Goal: Task Accomplishment & Management: Complete application form

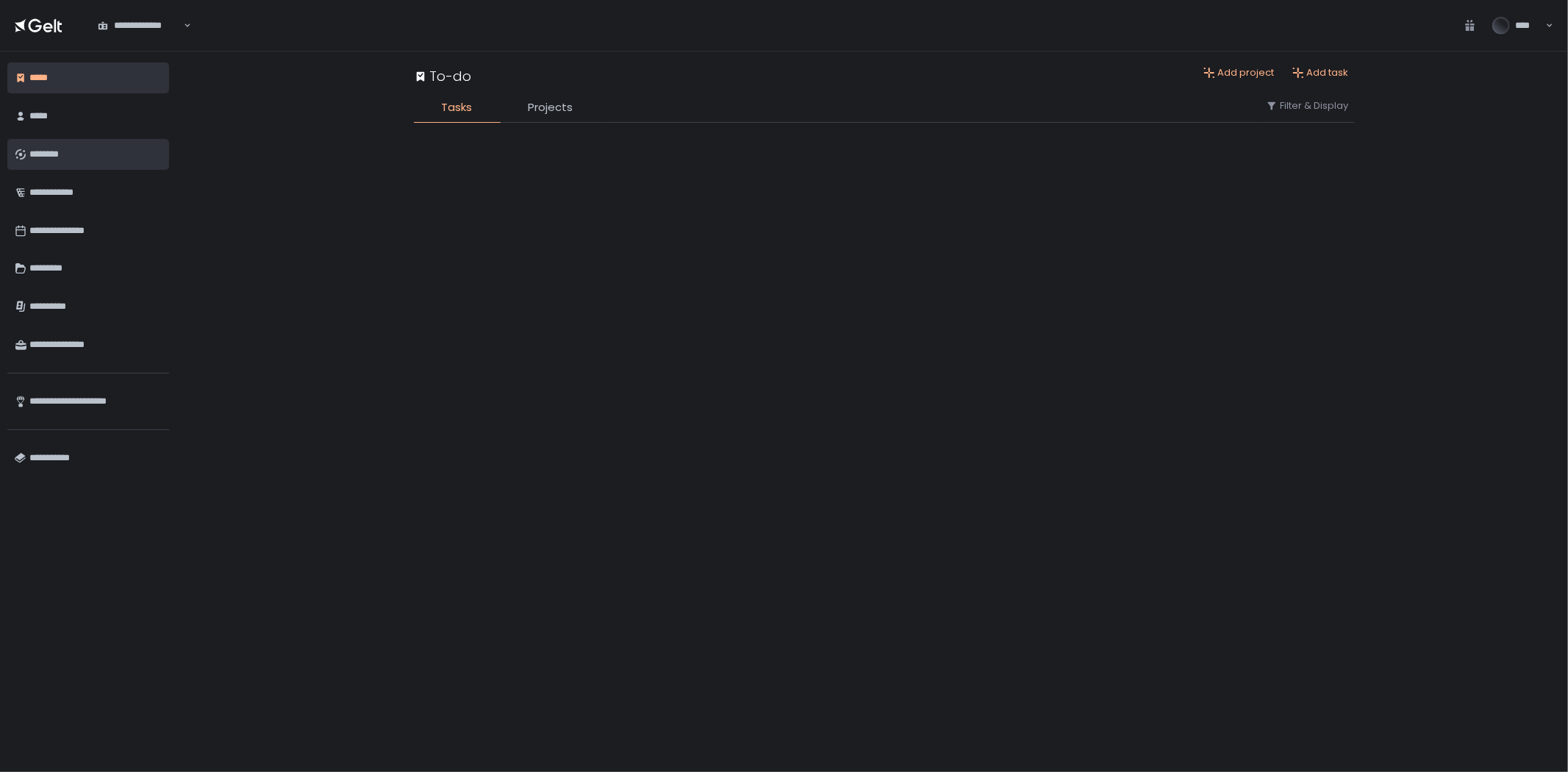
click at [79, 156] on div "********" at bounding box center [95, 154] width 133 height 25
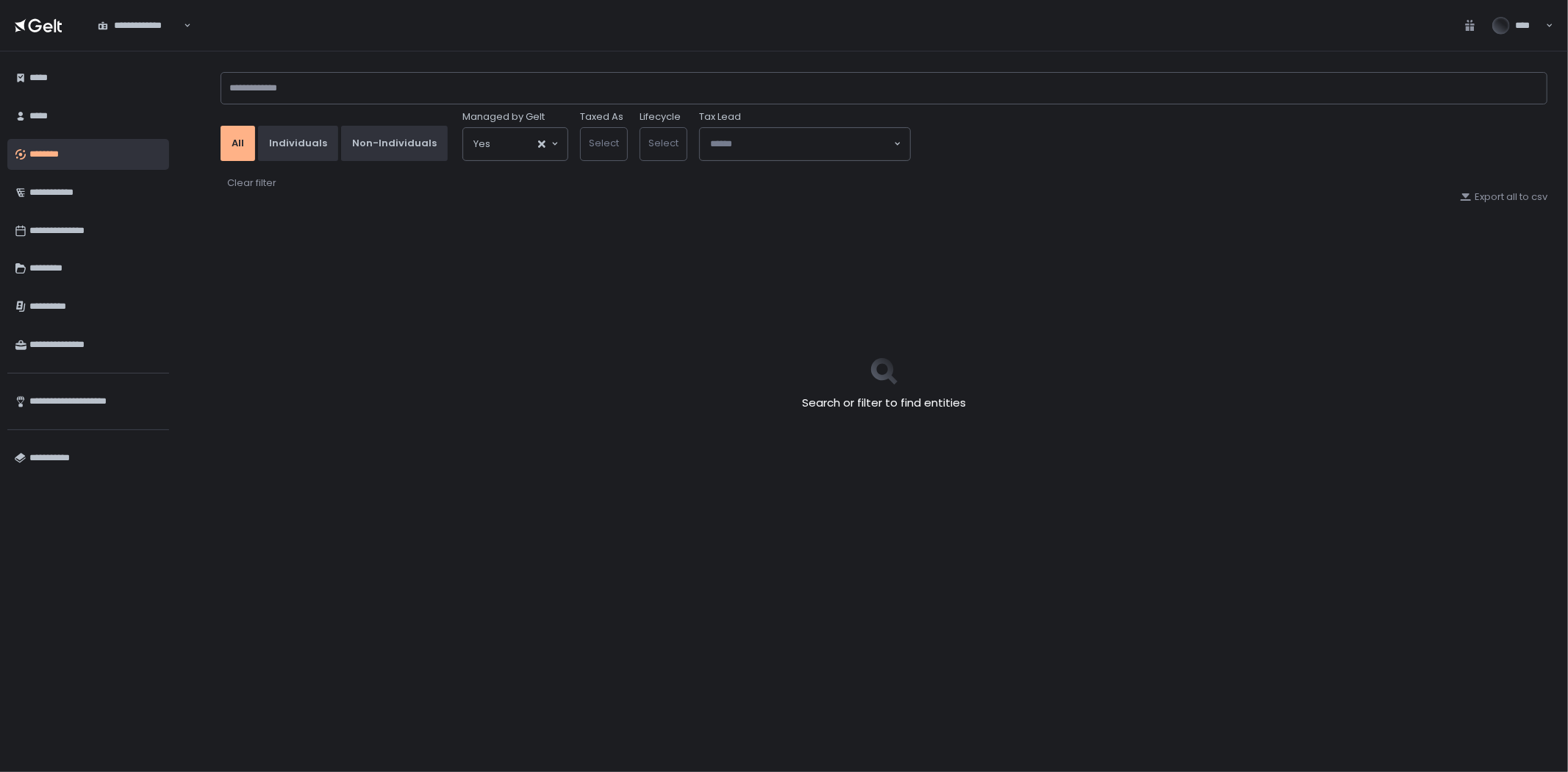
click at [78, 151] on div "********" at bounding box center [95, 154] width 133 height 25
click at [334, 83] on input at bounding box center [884, 89] width 1327 height 33
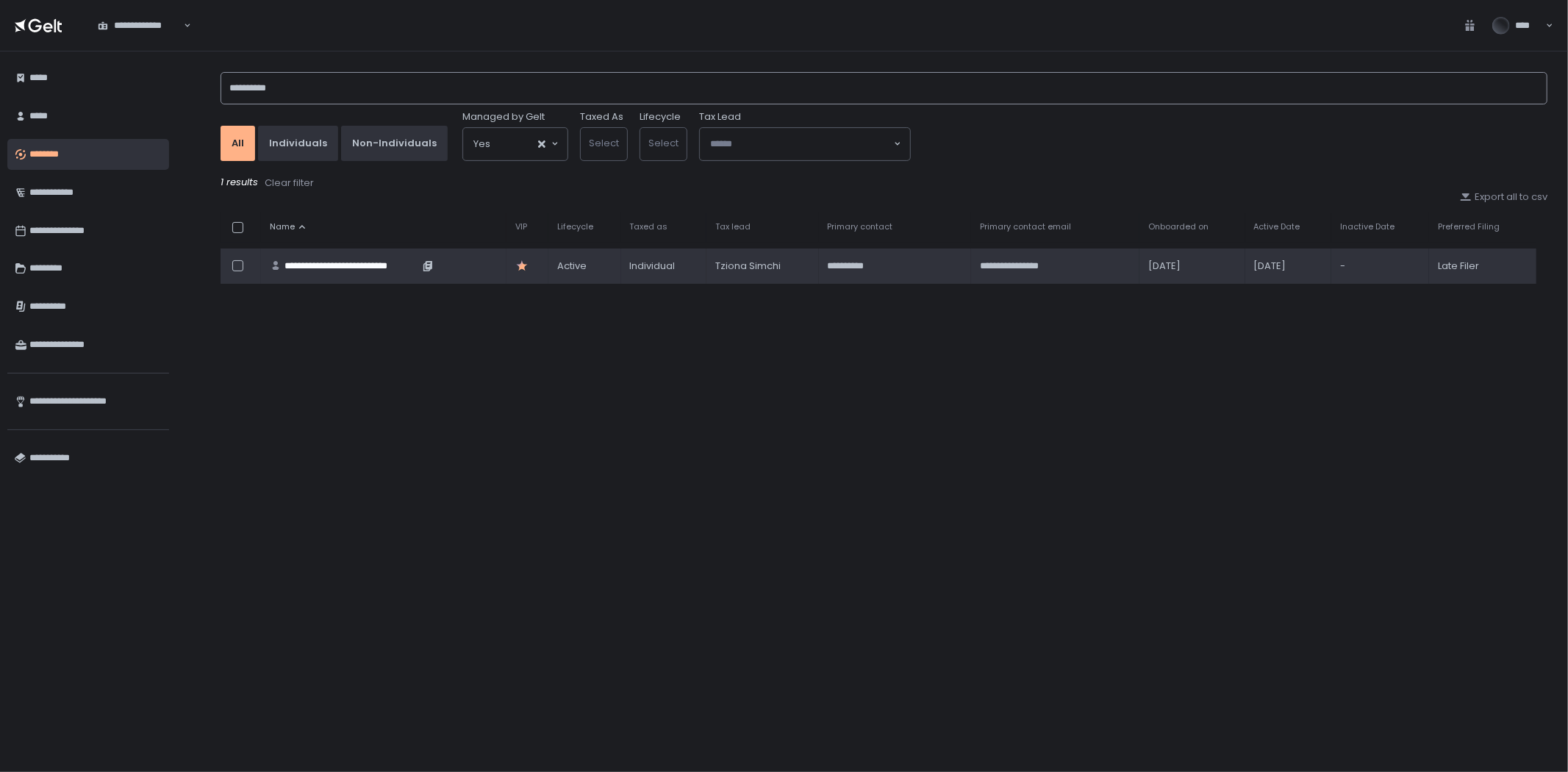
type input "**********"
click at [361, 268] on div "**********" at bounding box center [352, 266] width 134 height 13
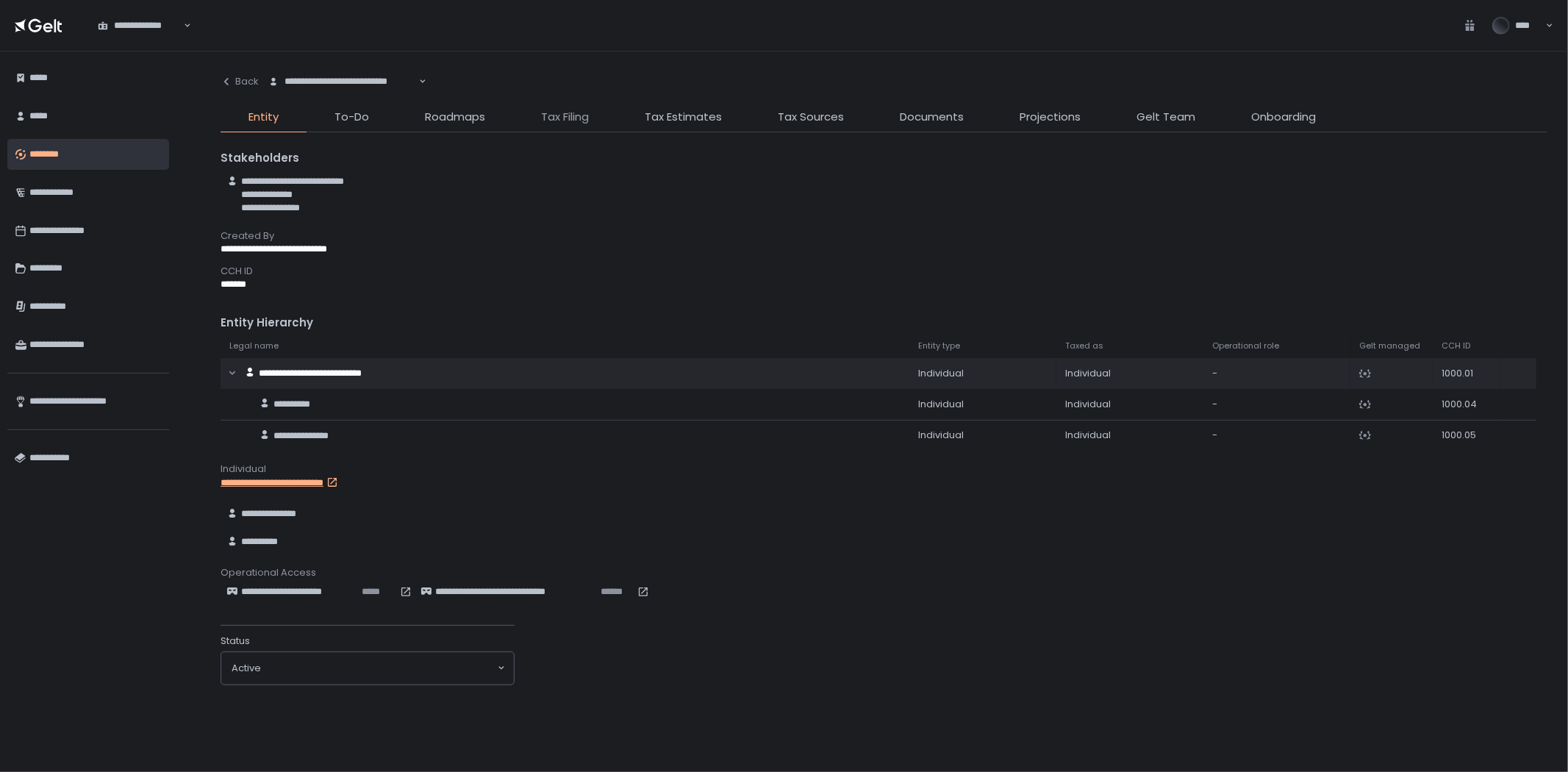
click at [575, 116] on span "Tax Filing" at bounding box center [565, 117] width 48 height 17
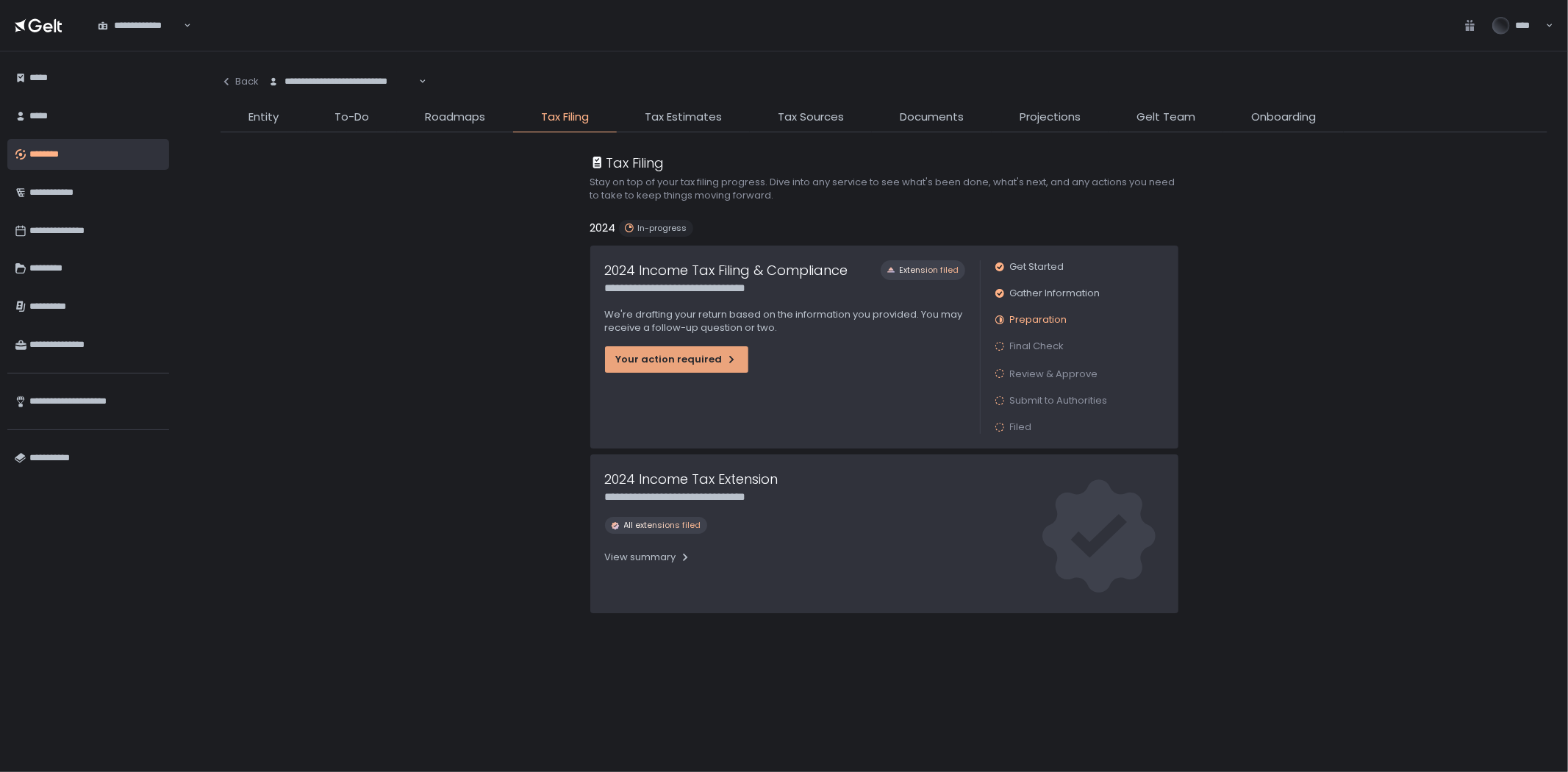
click at [725, 358] on icon "button" at bounding box center [731, 359] width 11 height 11
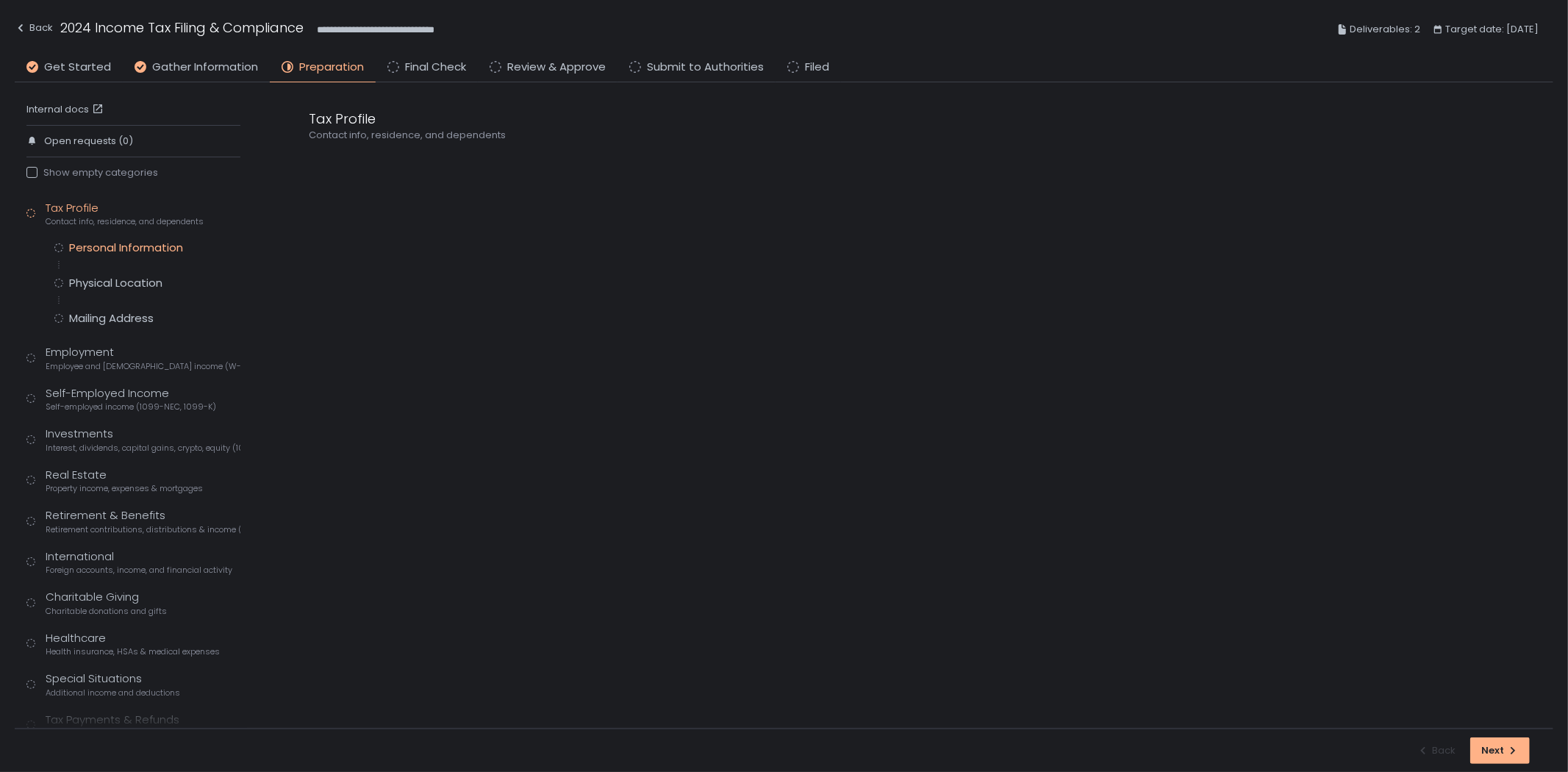
click at [162, 247] on div "Personal Information" at bounding box center [126, 248] width 114 height 15
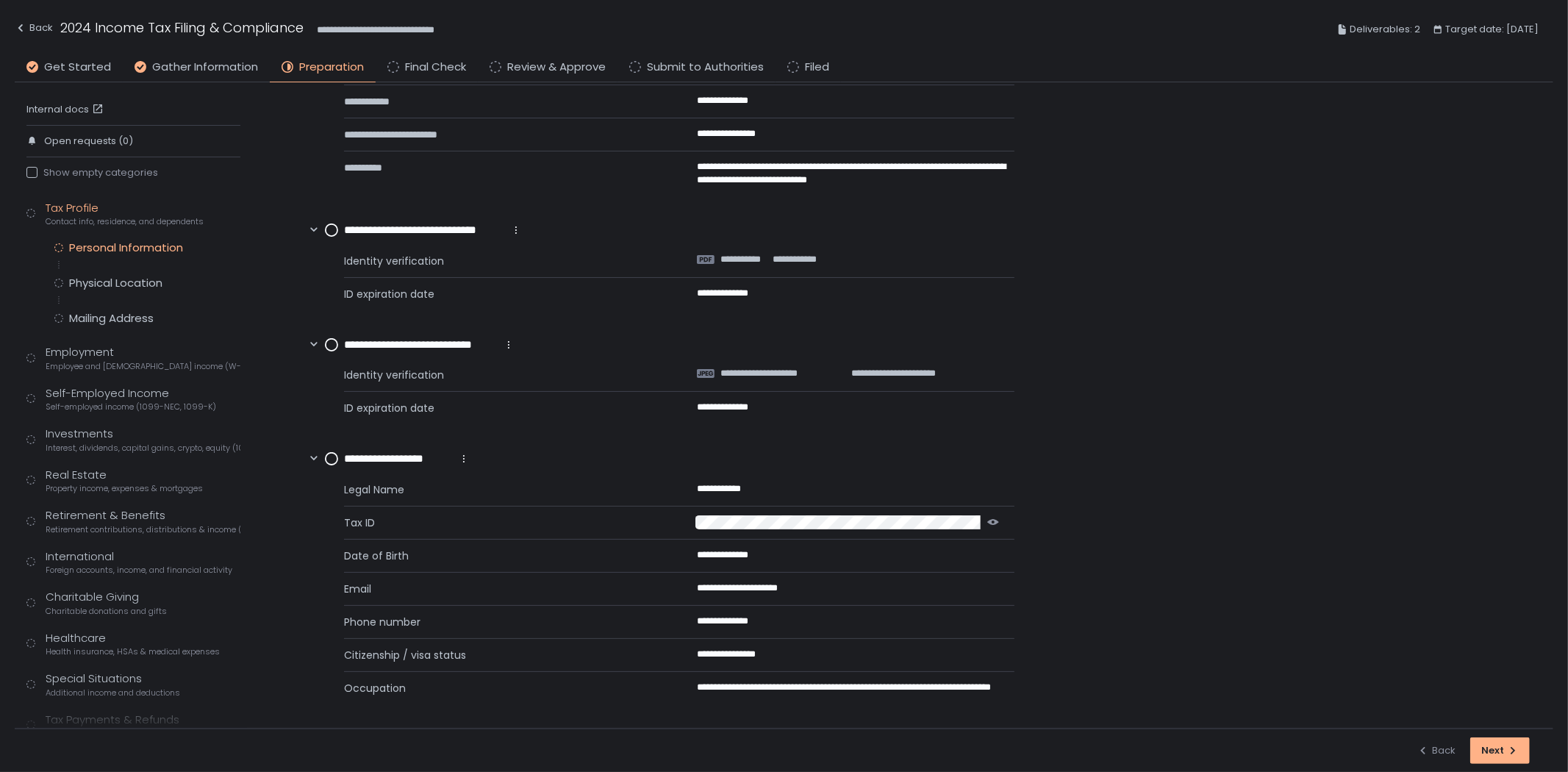
scroll to position [239, 0]
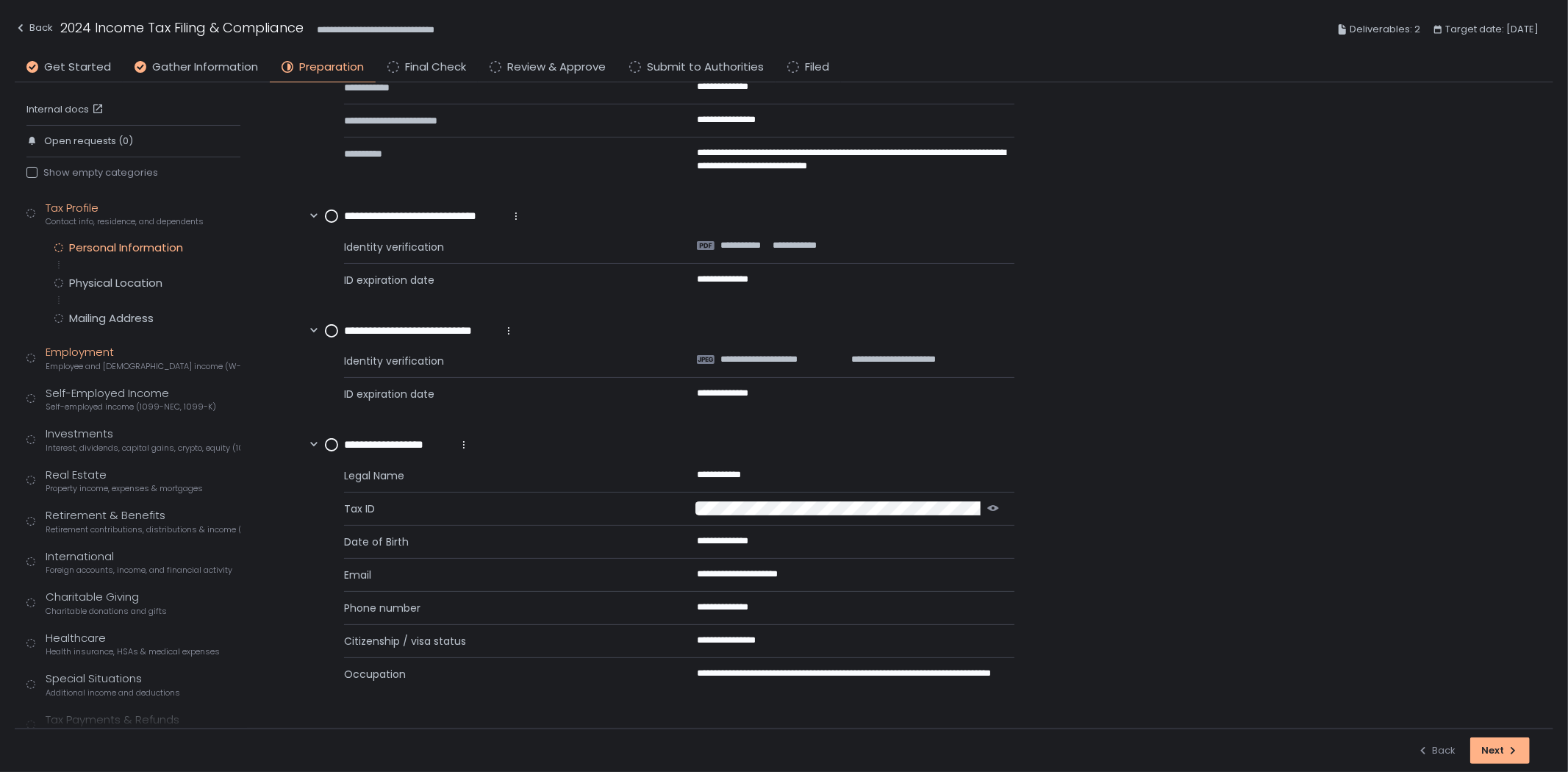
click at [112, 357] on div "Employment Employee and [DEMOGRAPHIC_DATA] income (W-2s)" at bounding box center [142, 358] width 195 height 28
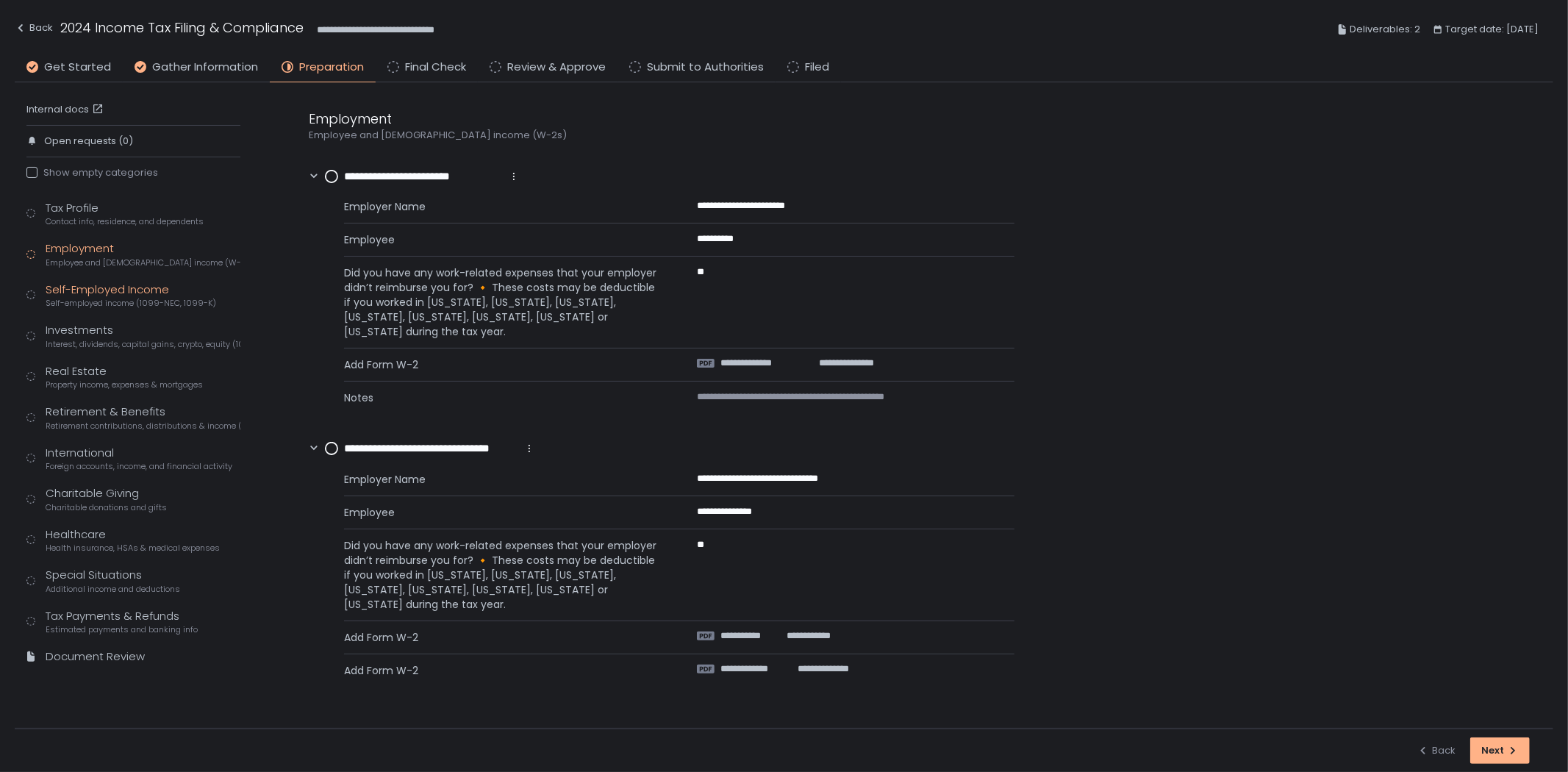
click at [118, 294] on div "Self-Employed Income Self-employed income (1099-NEC, 1099-K)" at bounding box center [131, 296] width 171 height 28
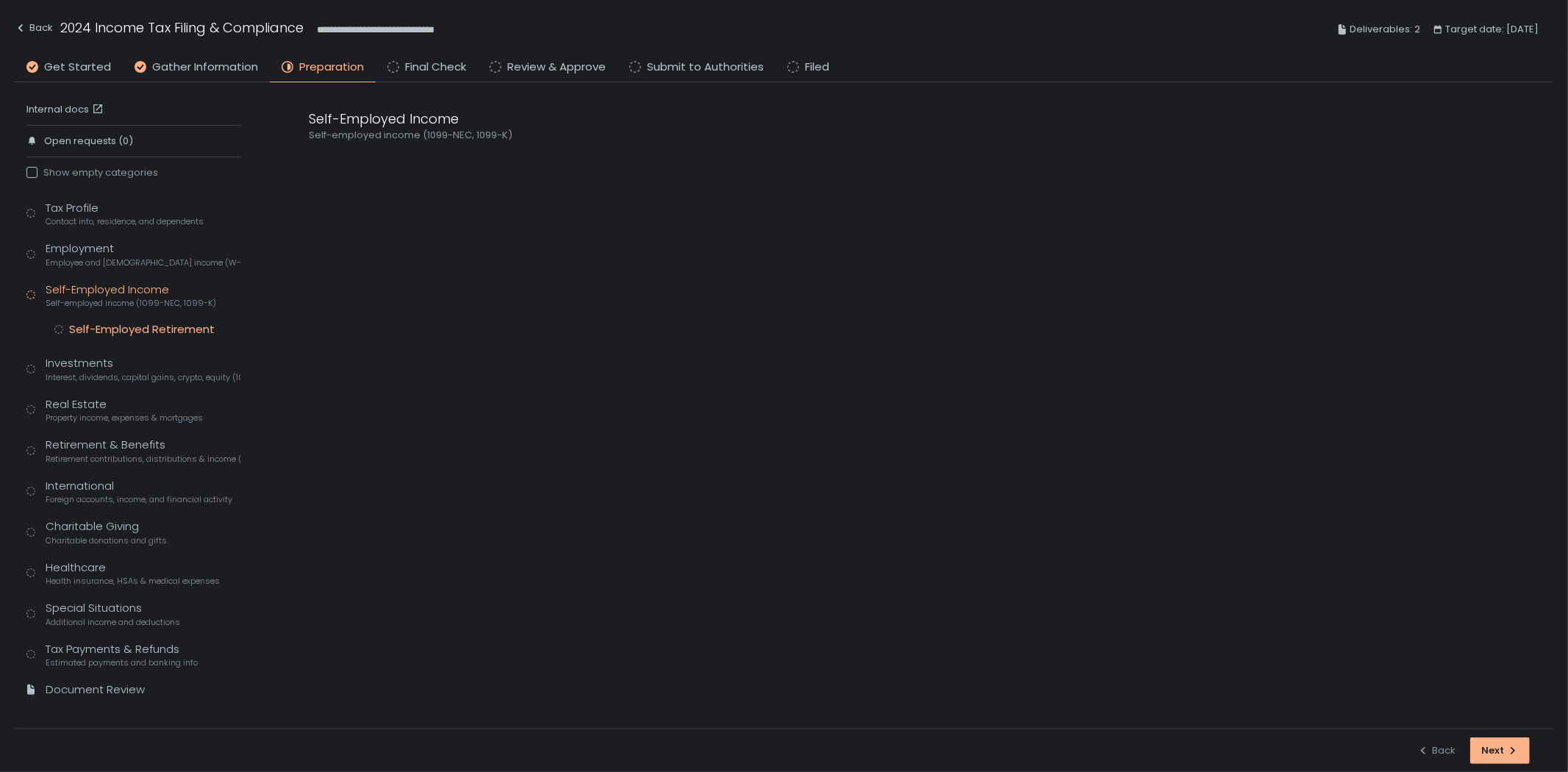
click at [123, 329] on div "Self-Employed Retirement" at bounding box center [142, 330] width 146 height 15
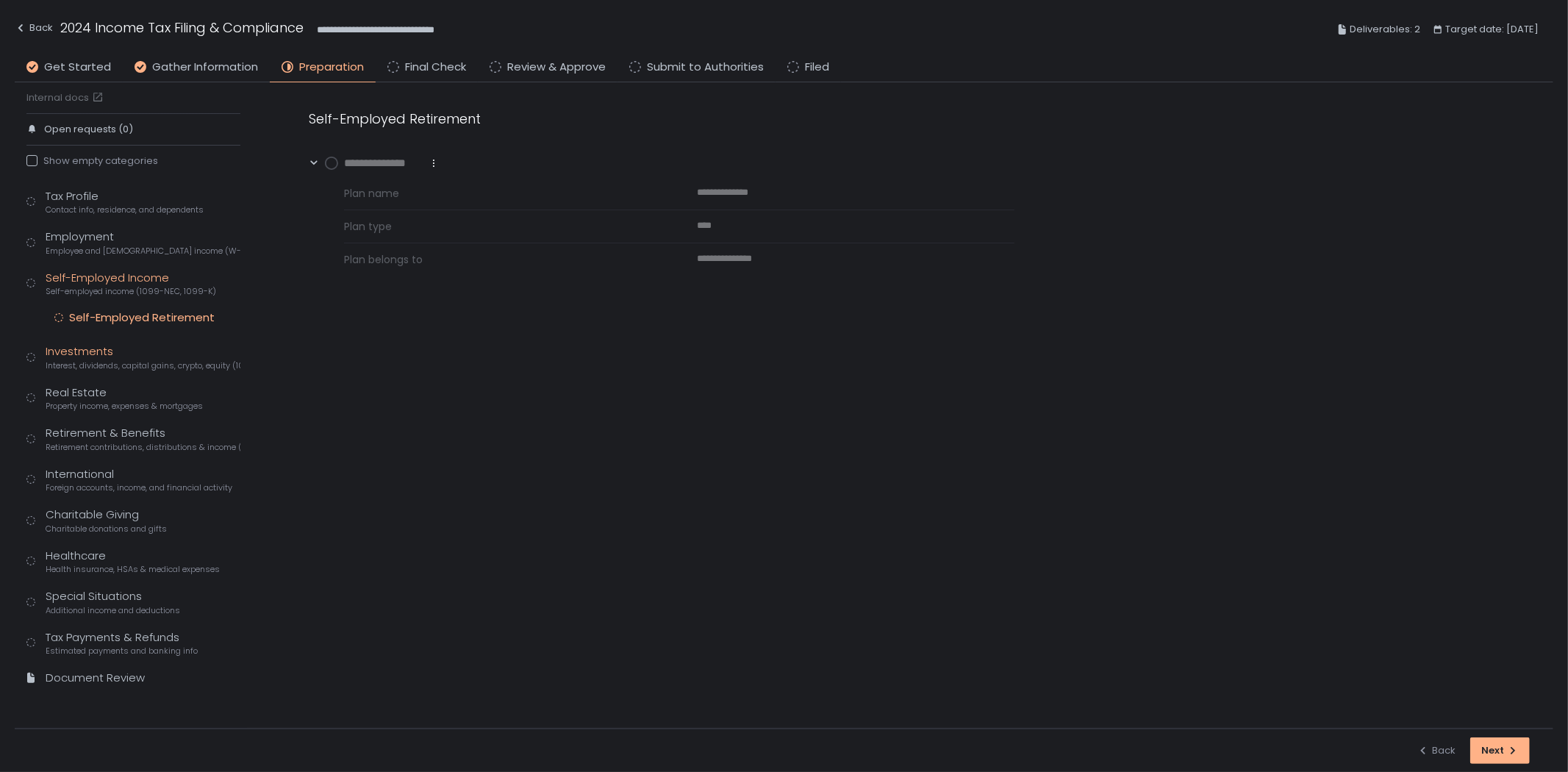
click at [133, 356] on div "Investments Interest, dividends, capital gains, crypto, equity (1099s, K-1s)" at bounding box center [142, 357] width 195 height 28
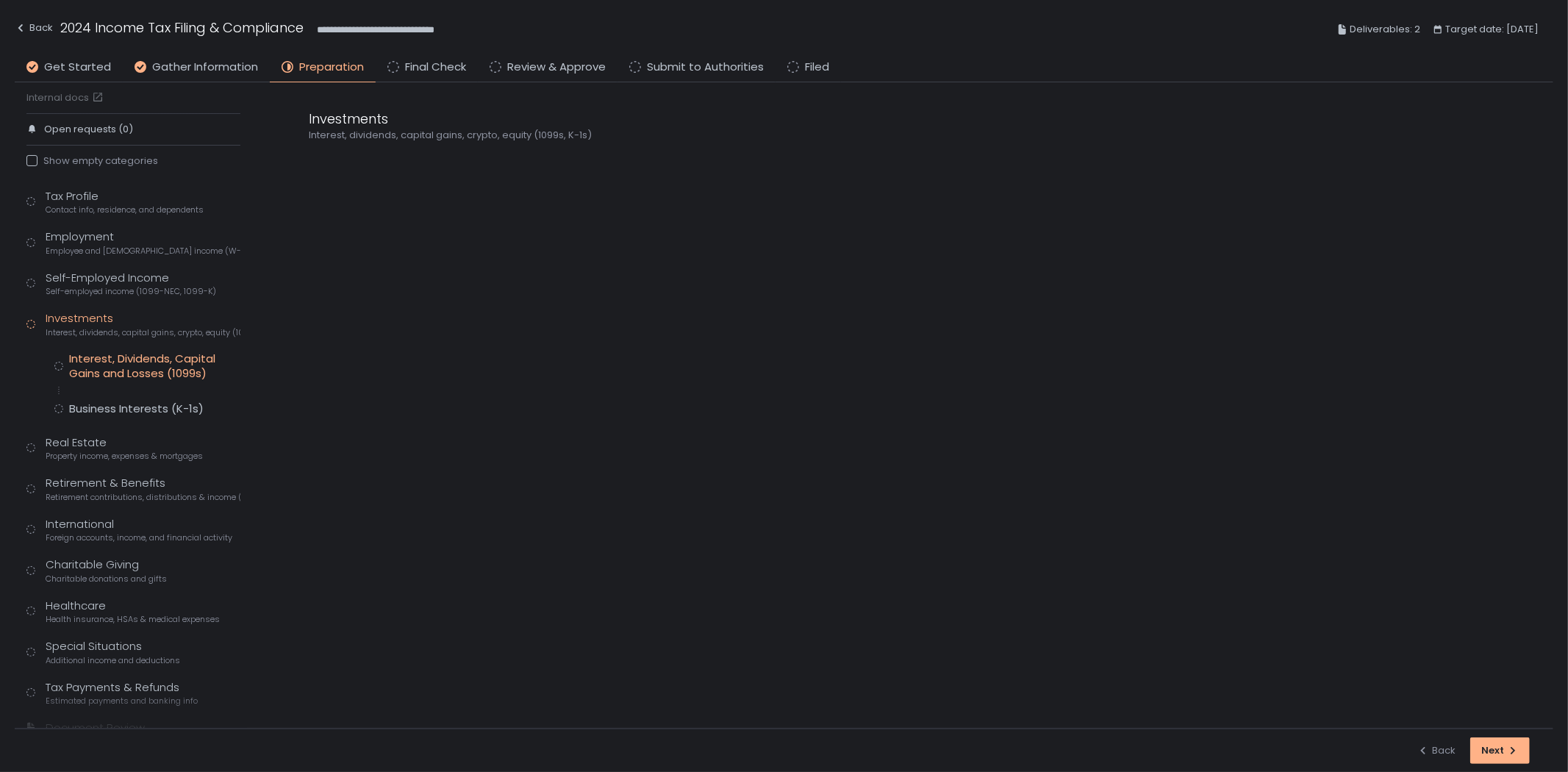
click at [133, 363] on div "Interest, Dividends, Capital Gains and Losses (1099s)" at bounding box center [155, 366] width 171 height 29
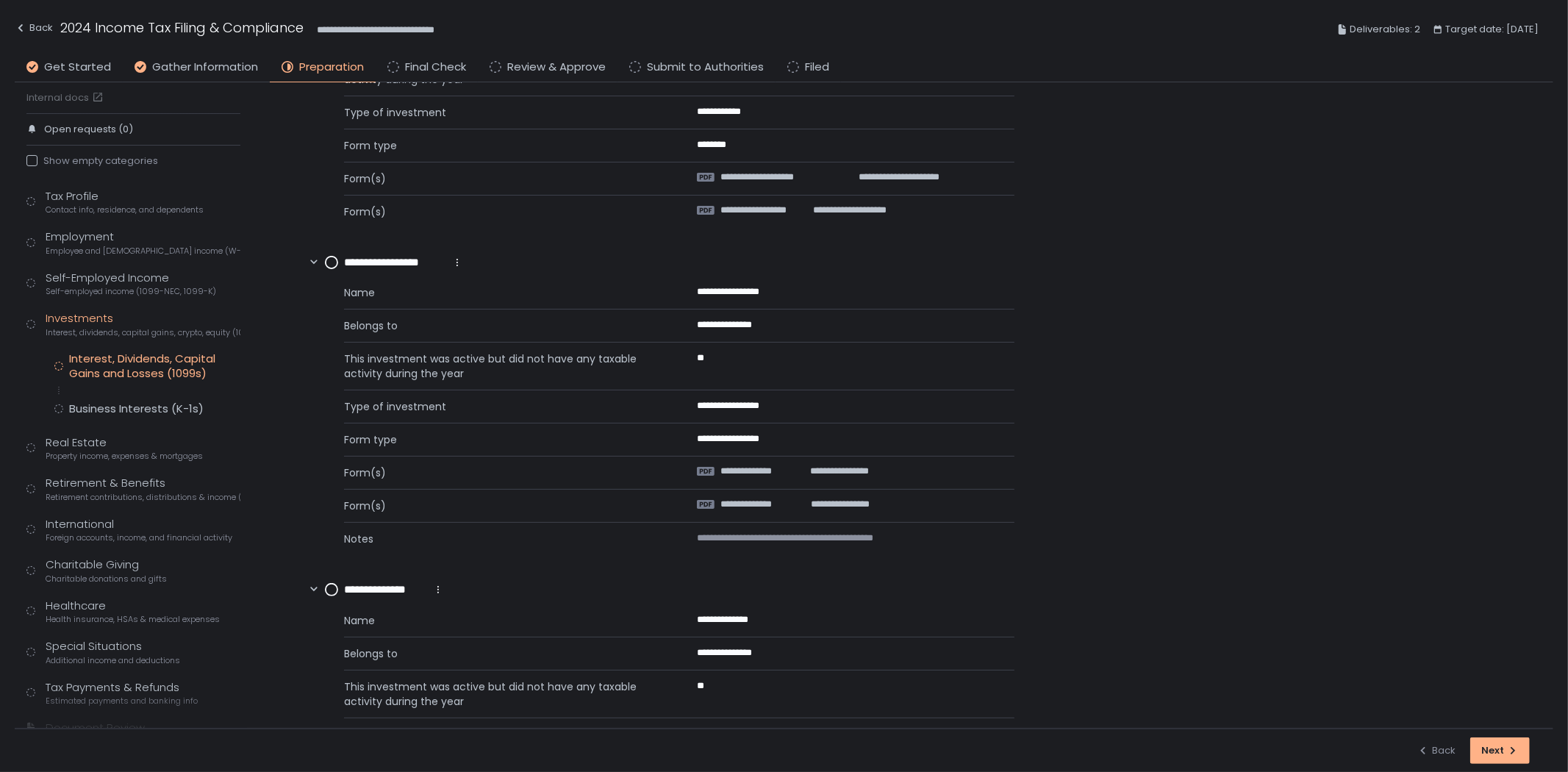
scroll to position [649, 0]
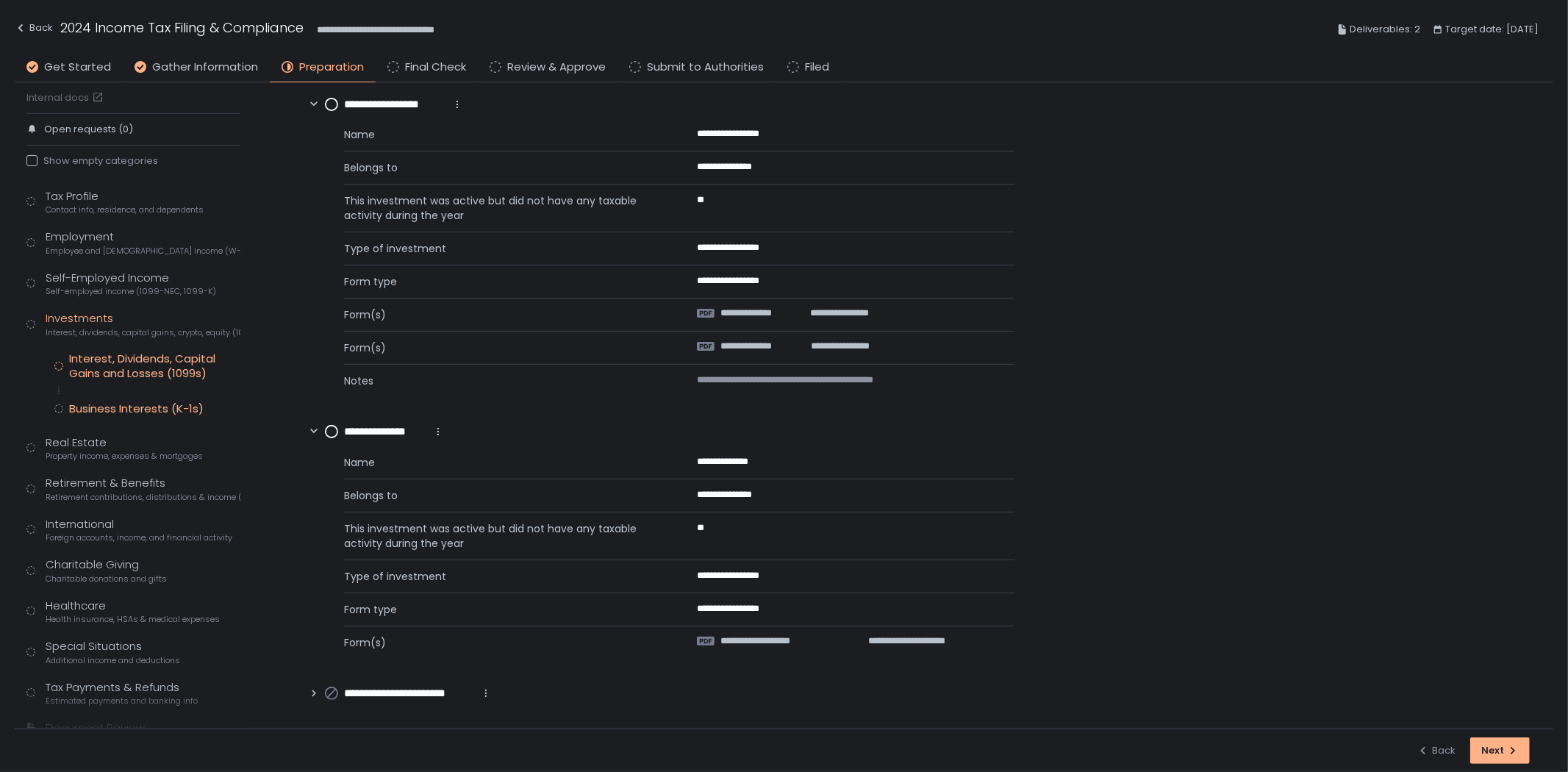
click at [101, 406] on div "Business Interests (K-1s)" at bounding box center [136, 409] width 134 height 15
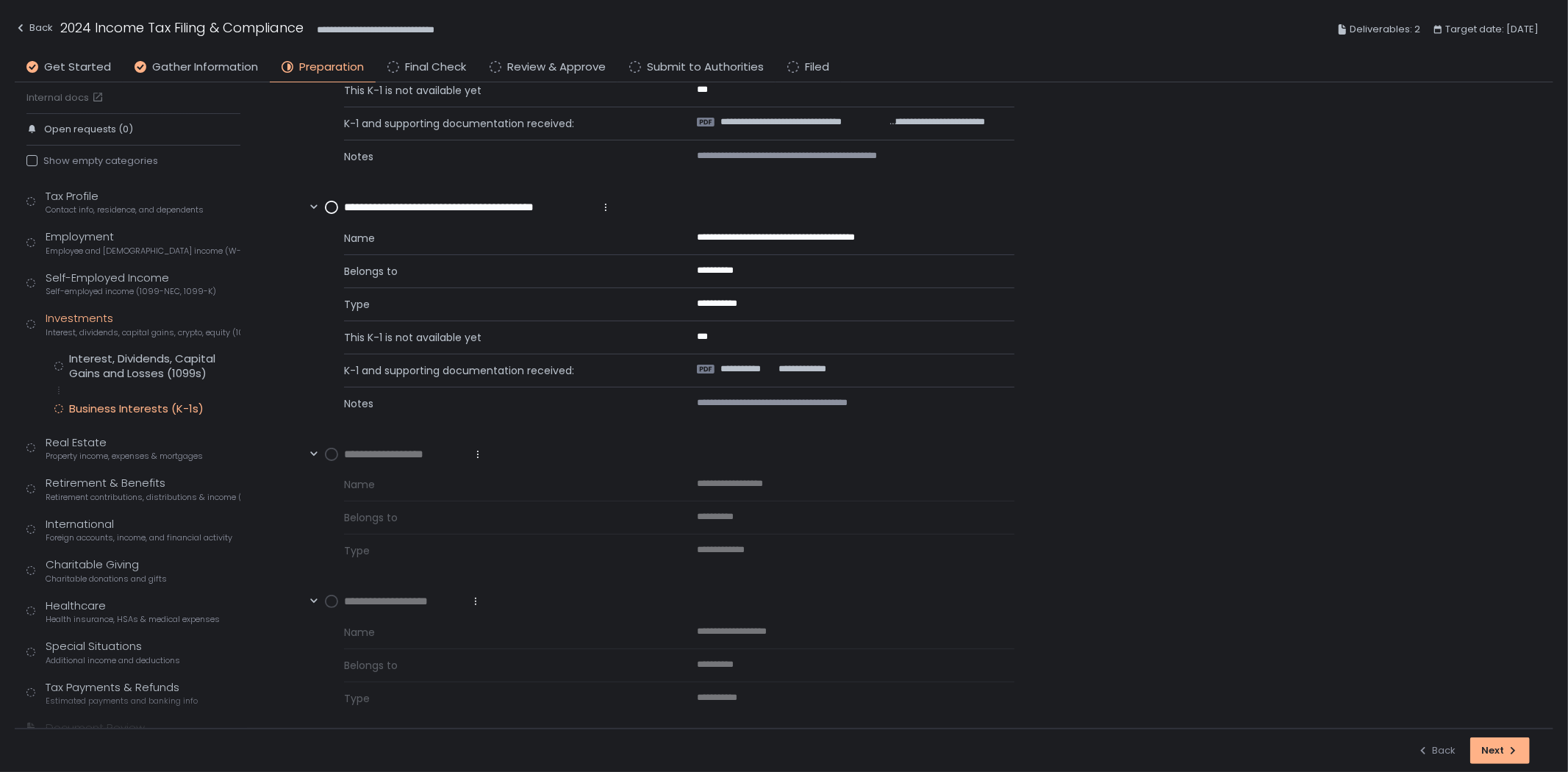
scroll to position [216, 0]
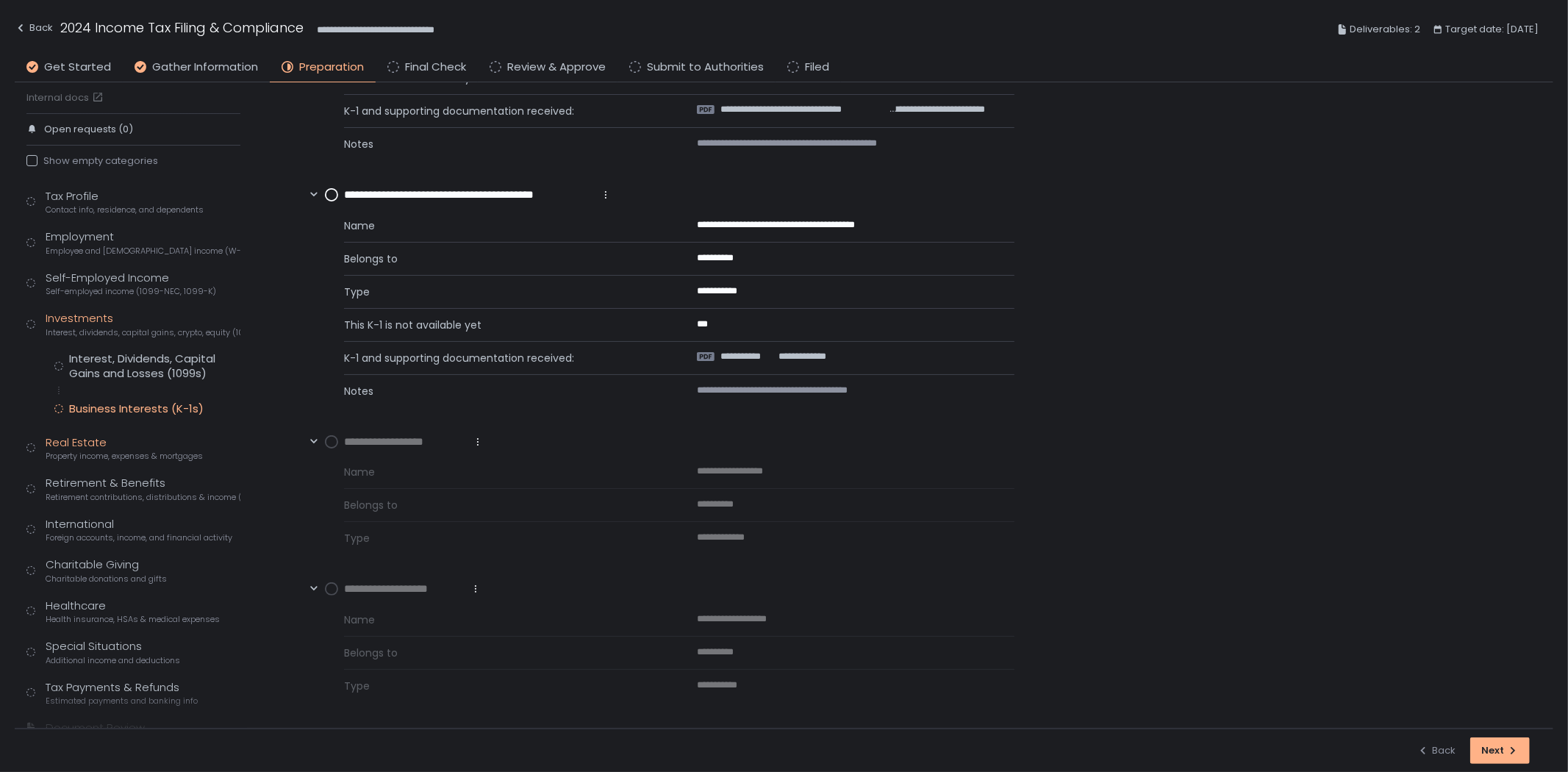
click at [114, 444] on div "Real Estate Property income, expenses & mortgages" at bounding box center [124, 449] width 157 height 28
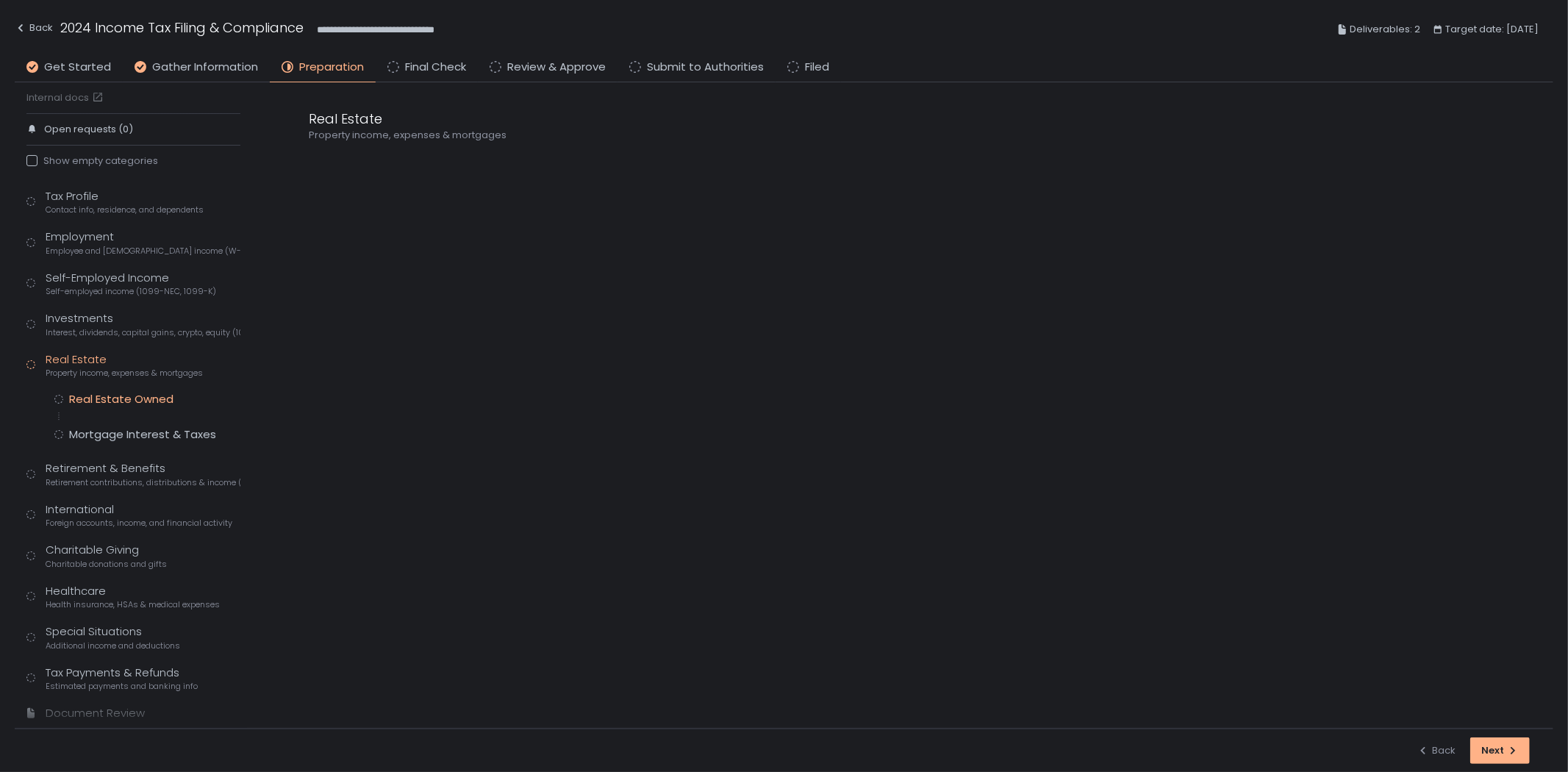
click at [136, 394] on div "Real Estate Owned" at bounding box center [121, 399] width 104 height 15
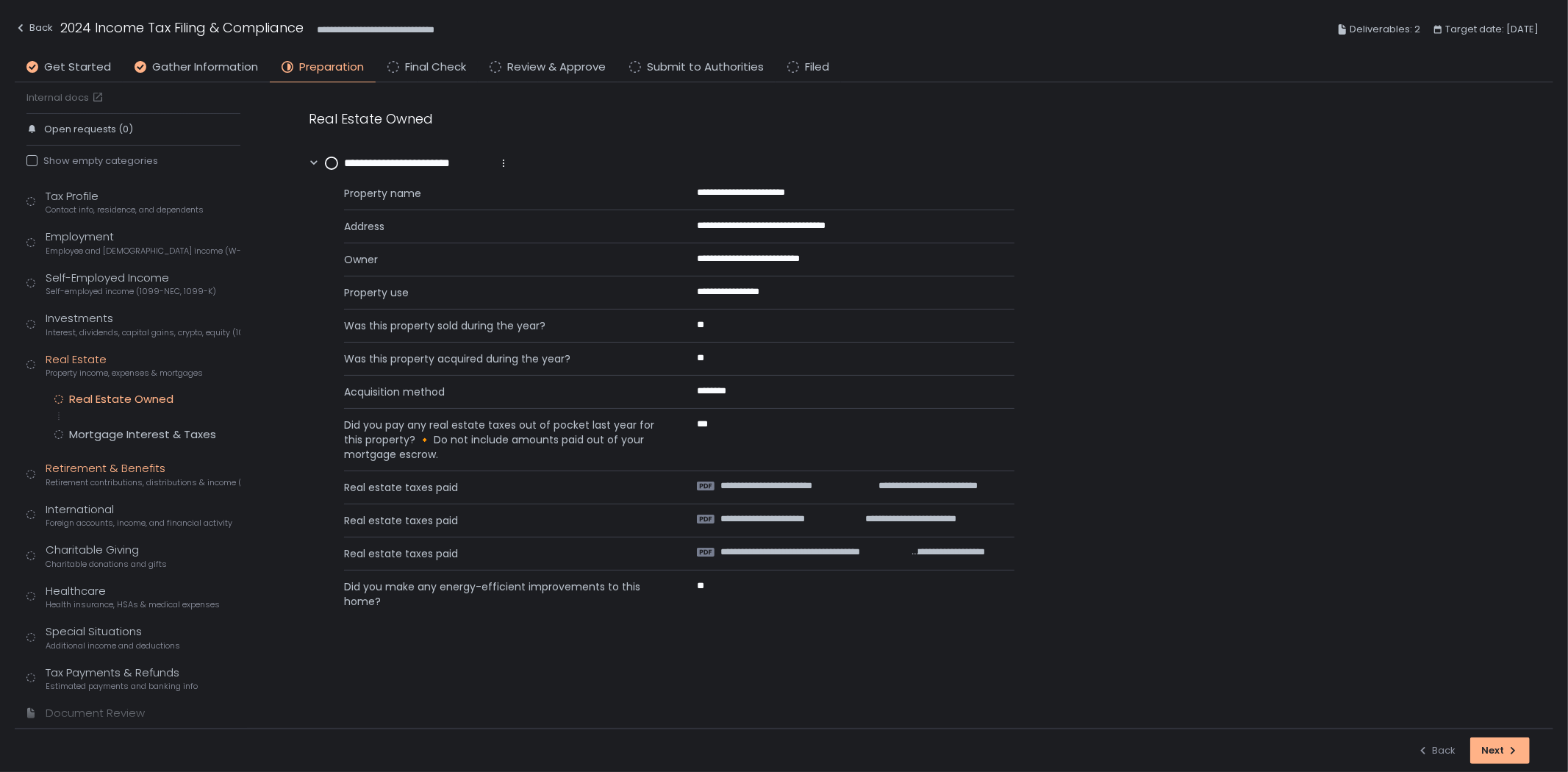
click at [142, 481] on span "Retirement contributions, distributions & income (1099-R, 5498)" at bounding box center [142, 483] width 195 height 11
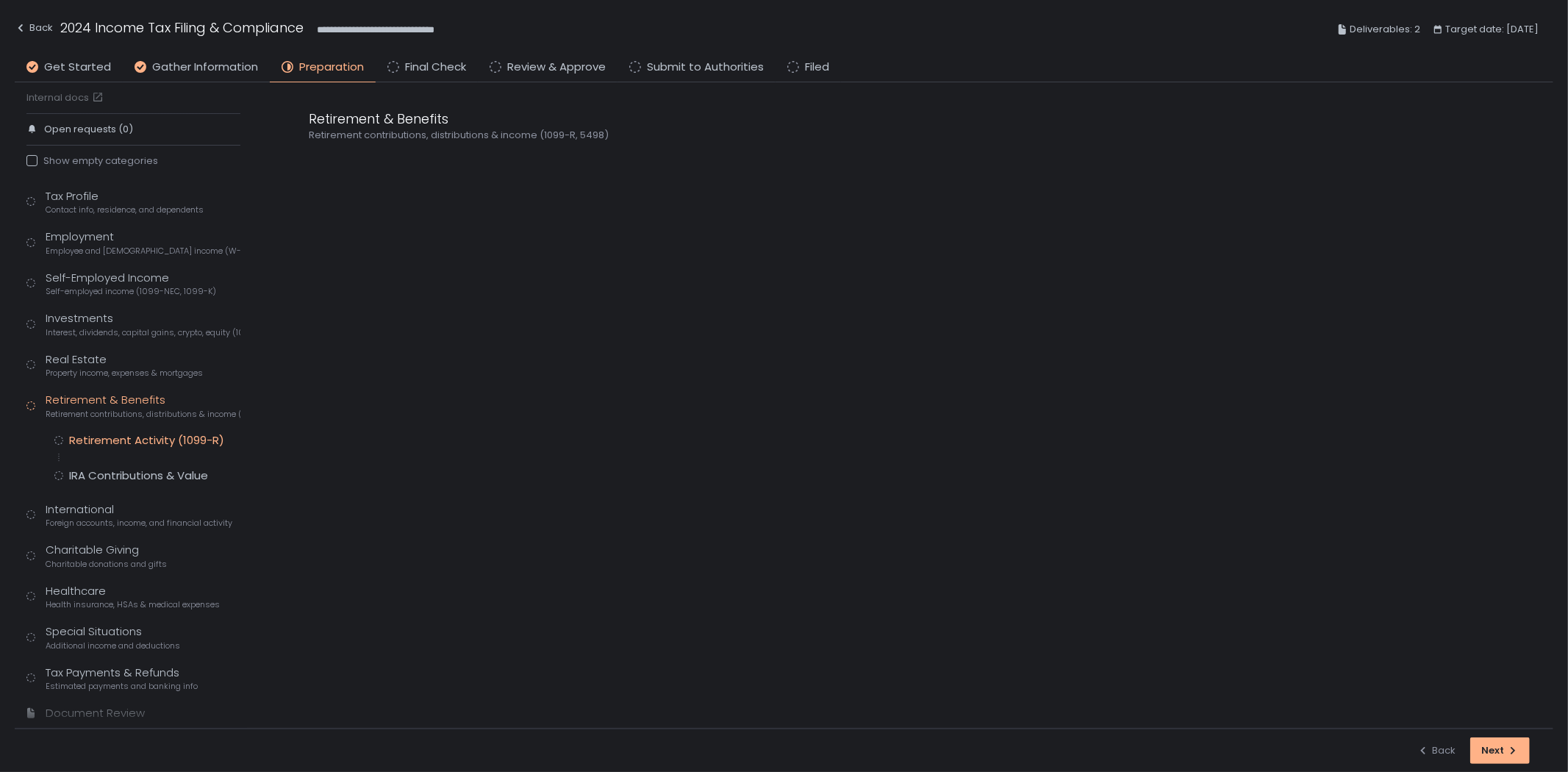
click at [148, 442] on div "Retirement Activity (1099-R)" at bounding box center [147, 441] width 155 height 15
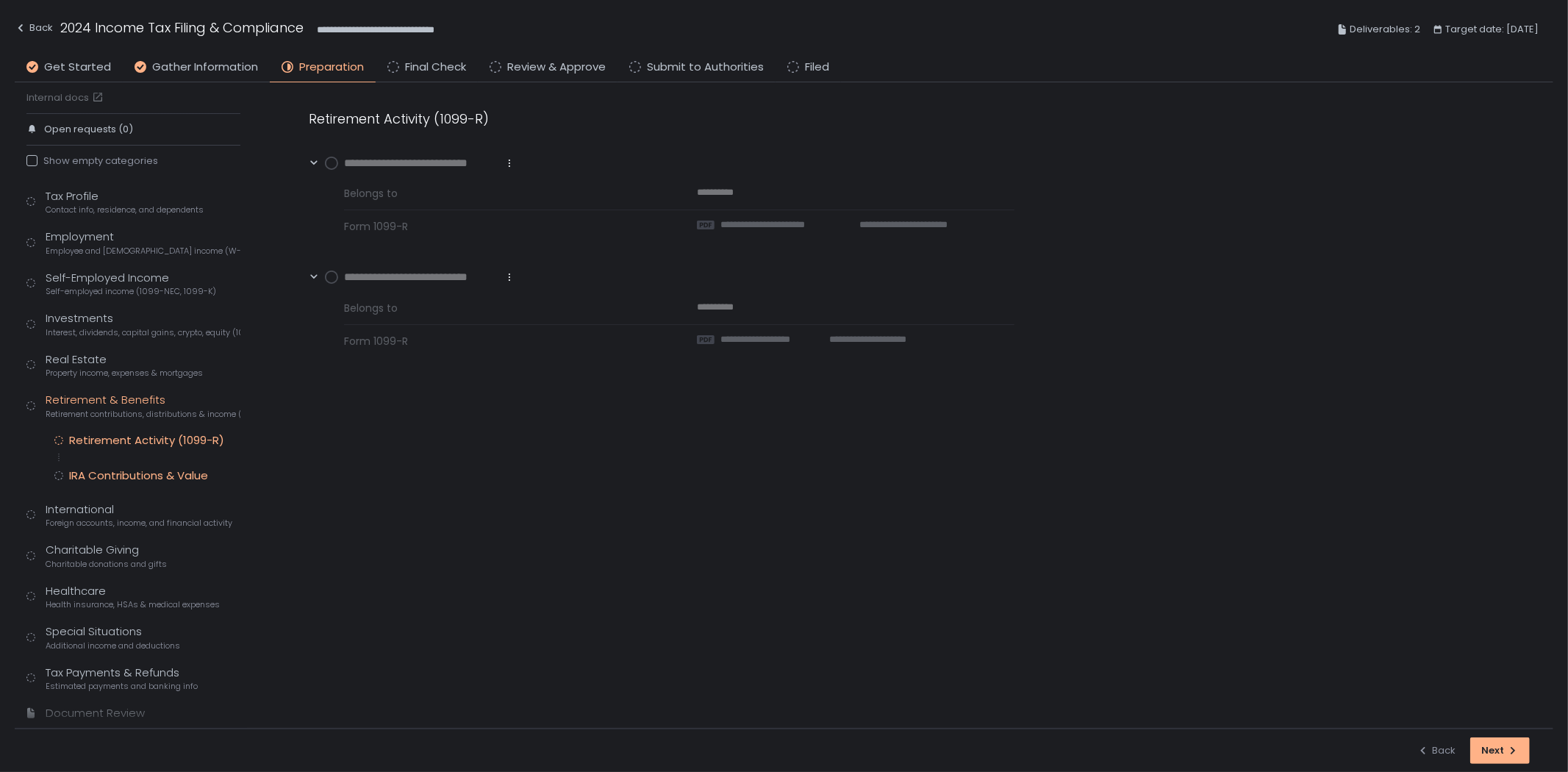
click at [112, 475] on div "IRA Contributions & Value" at bounding box center [138, 476] width 139 height 15
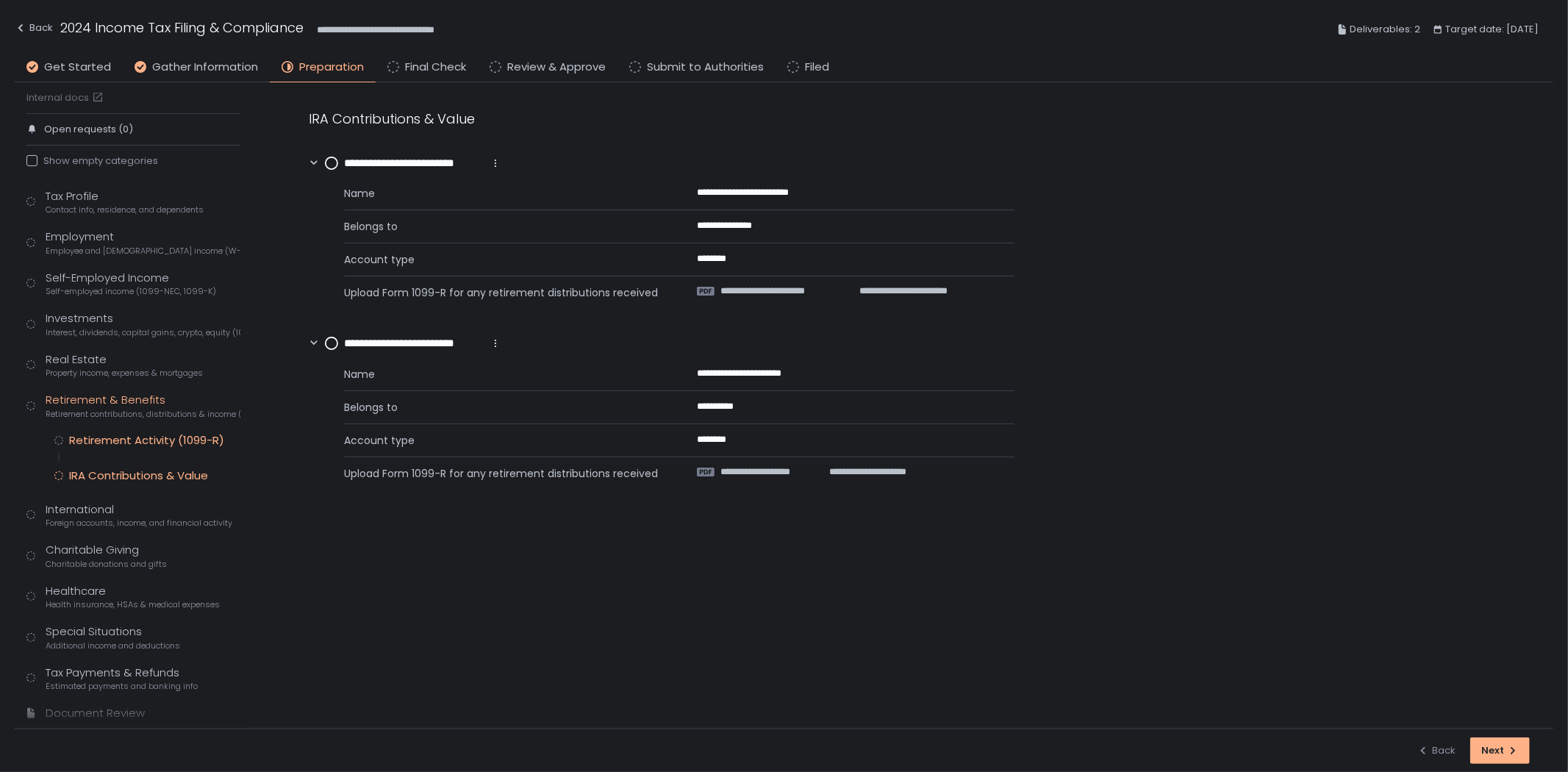
scroll to position [48, 0]
click at [108, 475] on div "International Foreign accounts, income, and financial activity" at bounding box center [138, 480] width 186 height 28
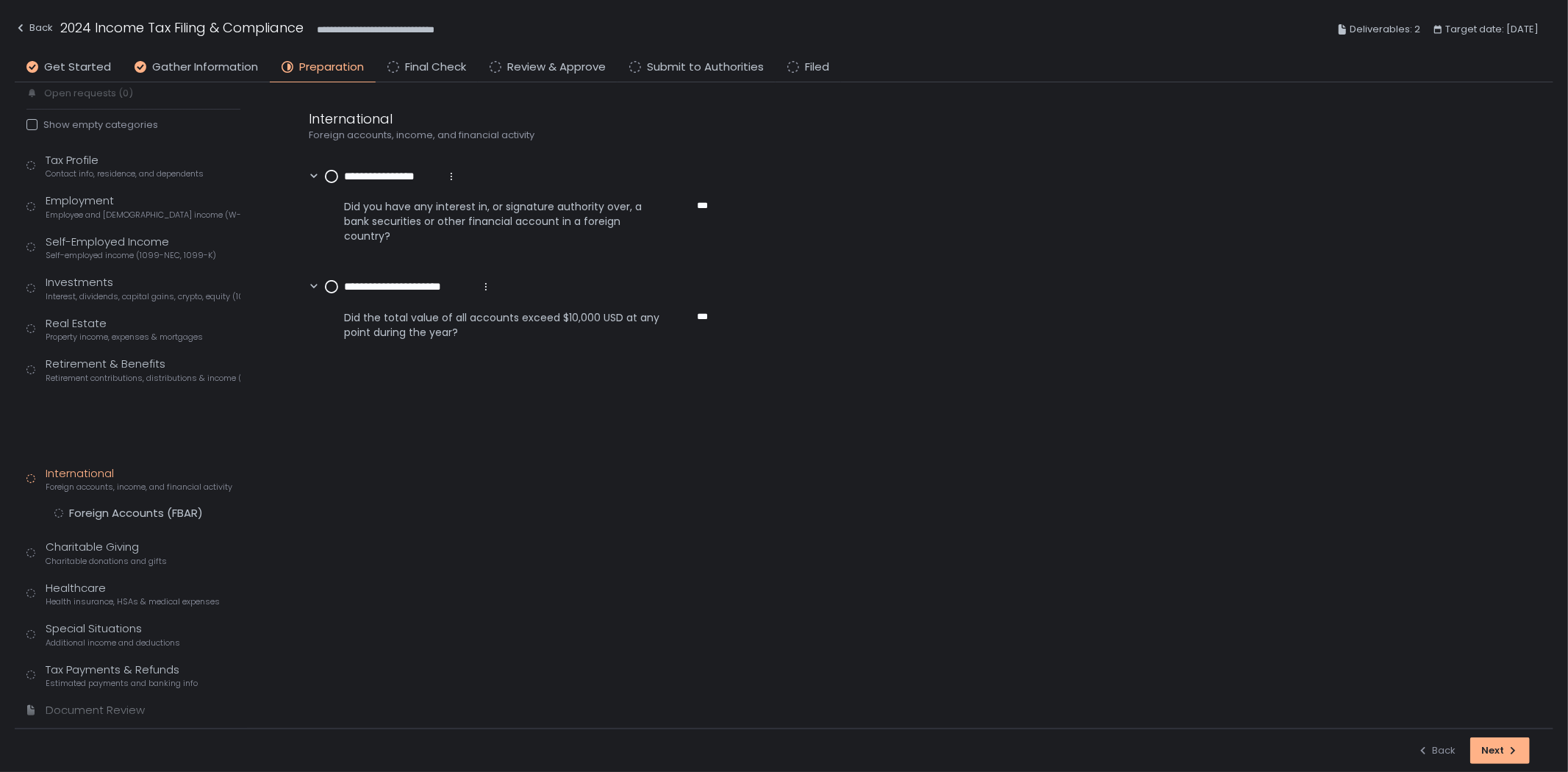
scroll to position [11, 0]
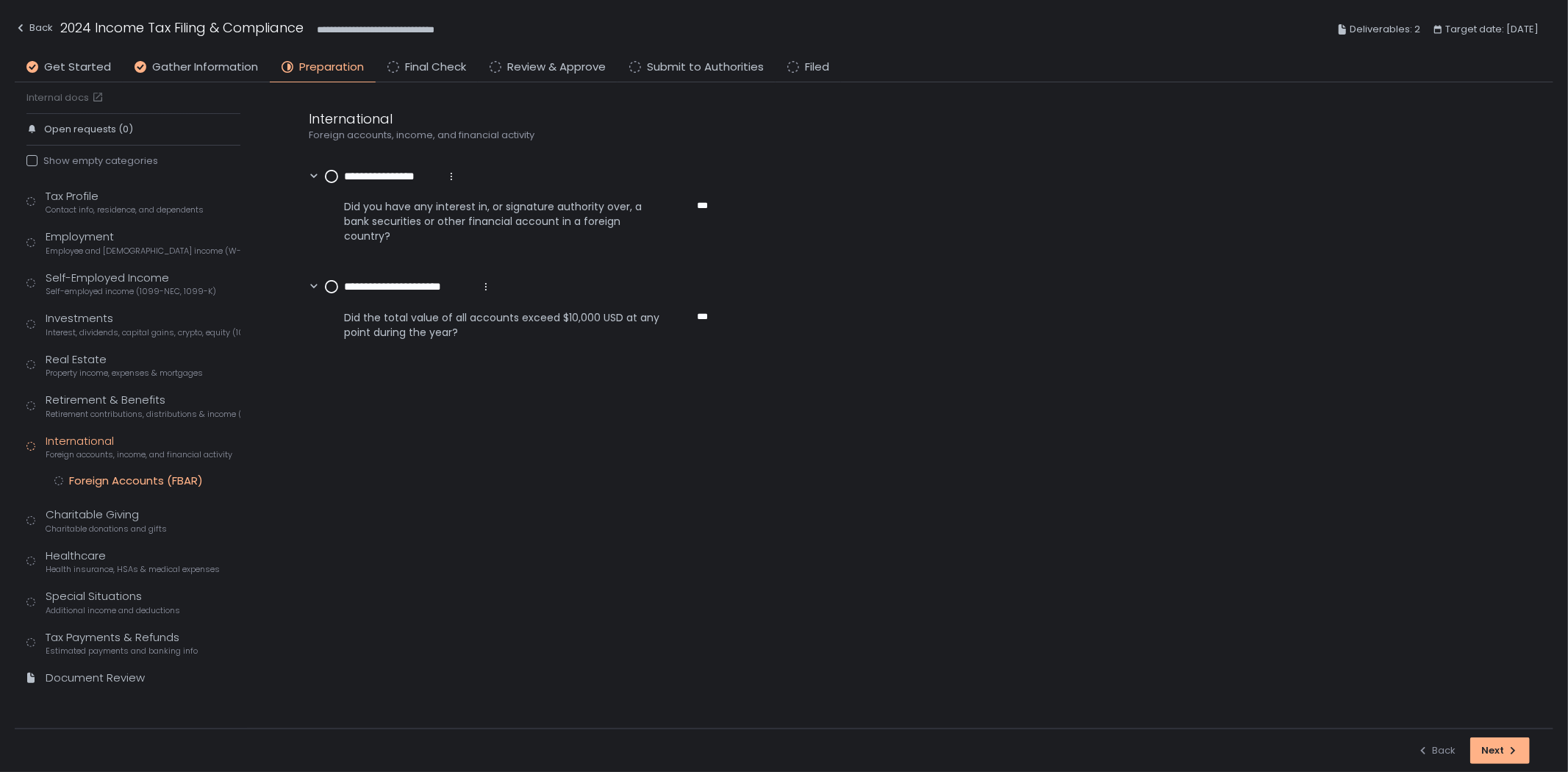
click at [122, 478] on div "Foreign Accounts (FBAR)" at bounding box center [136, 481] width 134 height 15
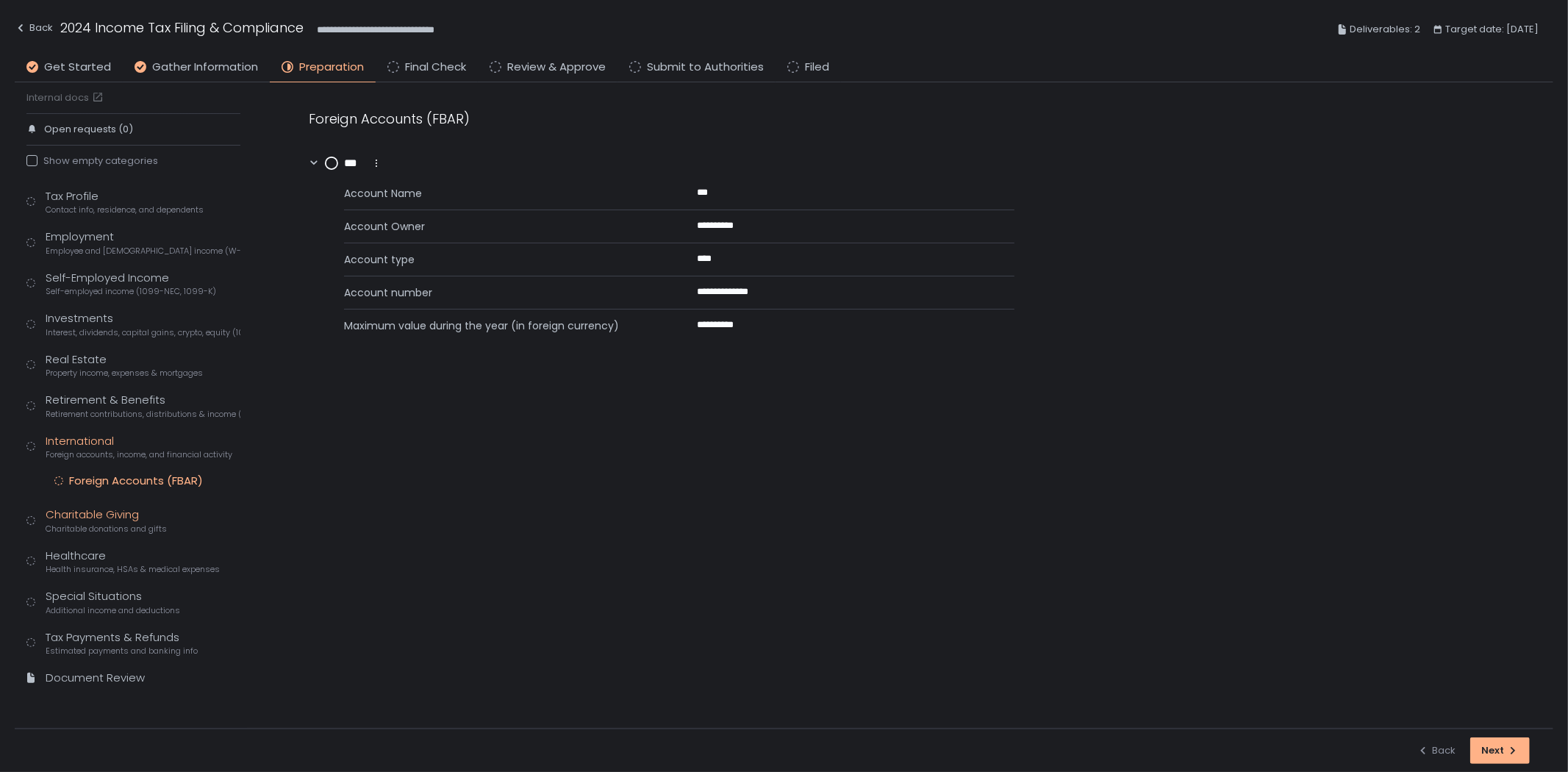
click at [131, 515] on div "Charitable Giving Charitable donations and gifts" at bounding box center [106, 520] width 121 height 28
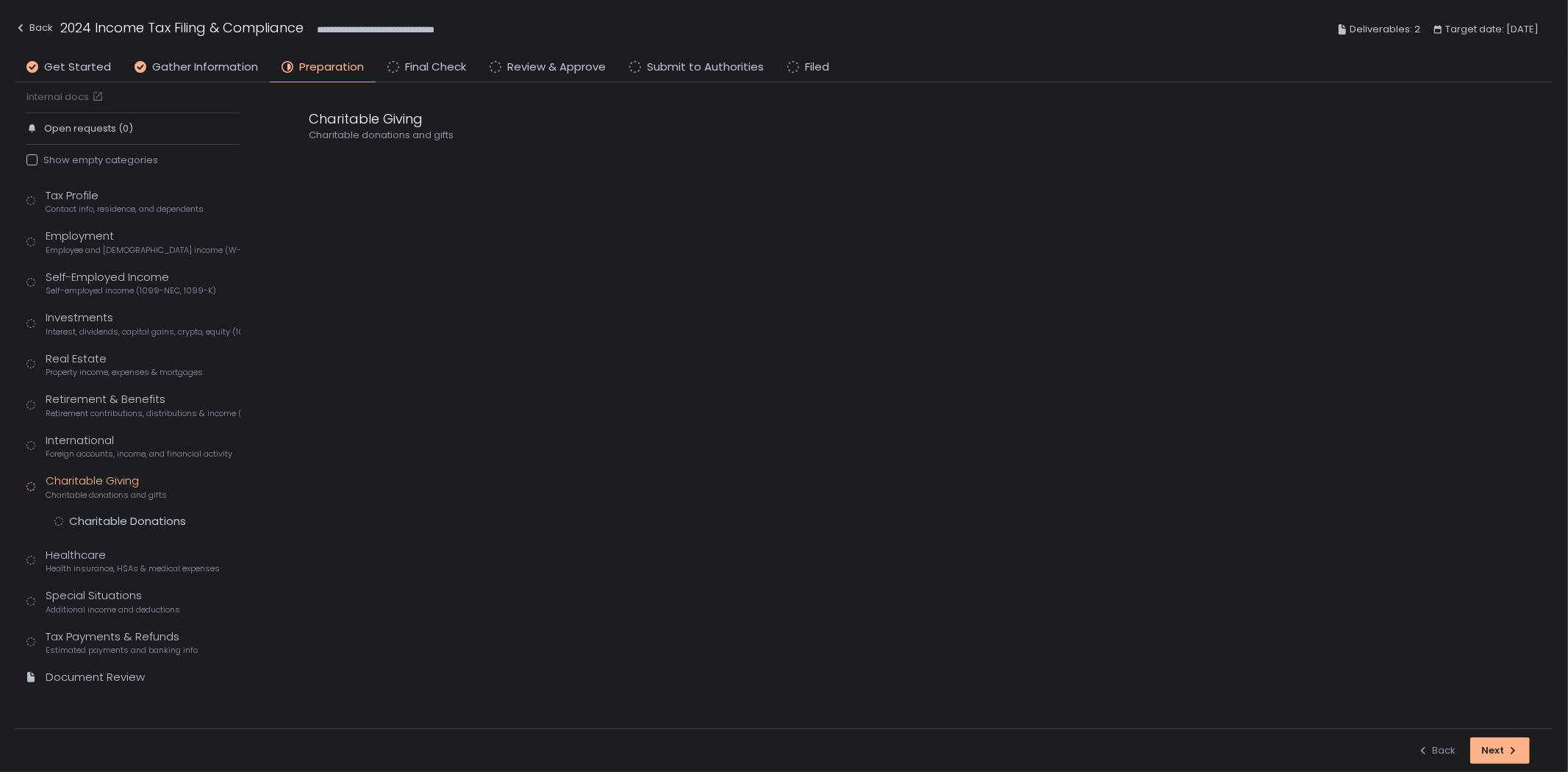
scroll to position [11, 0]
click at [126, 517] on div "Charitable Donations" at bounding box center [128, 522] width 117 height 15
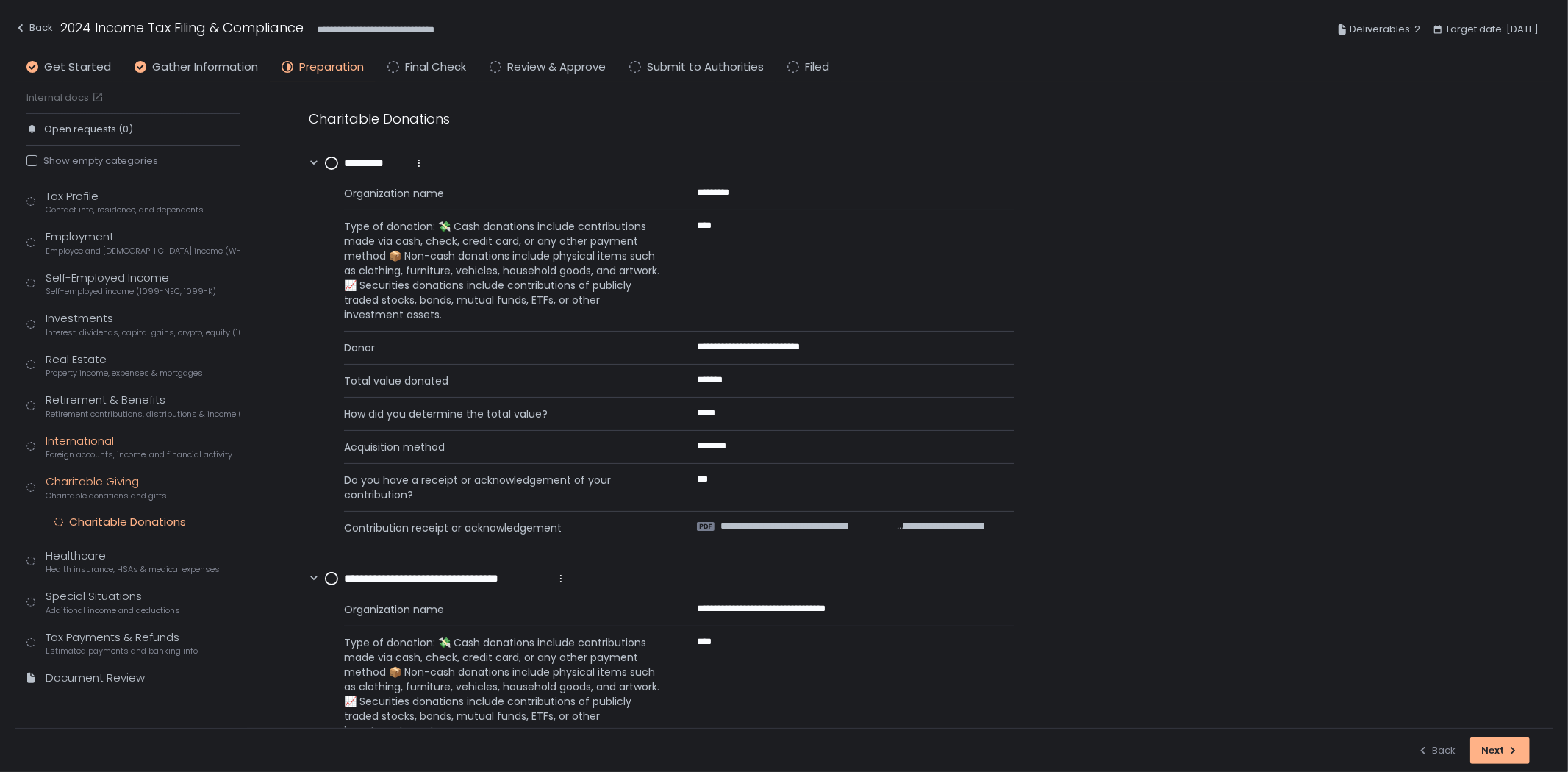
click at [129, 447] on div "International Foreign accounts, income, and financial activity" at bounding box center [138, 447] width 186 height 28
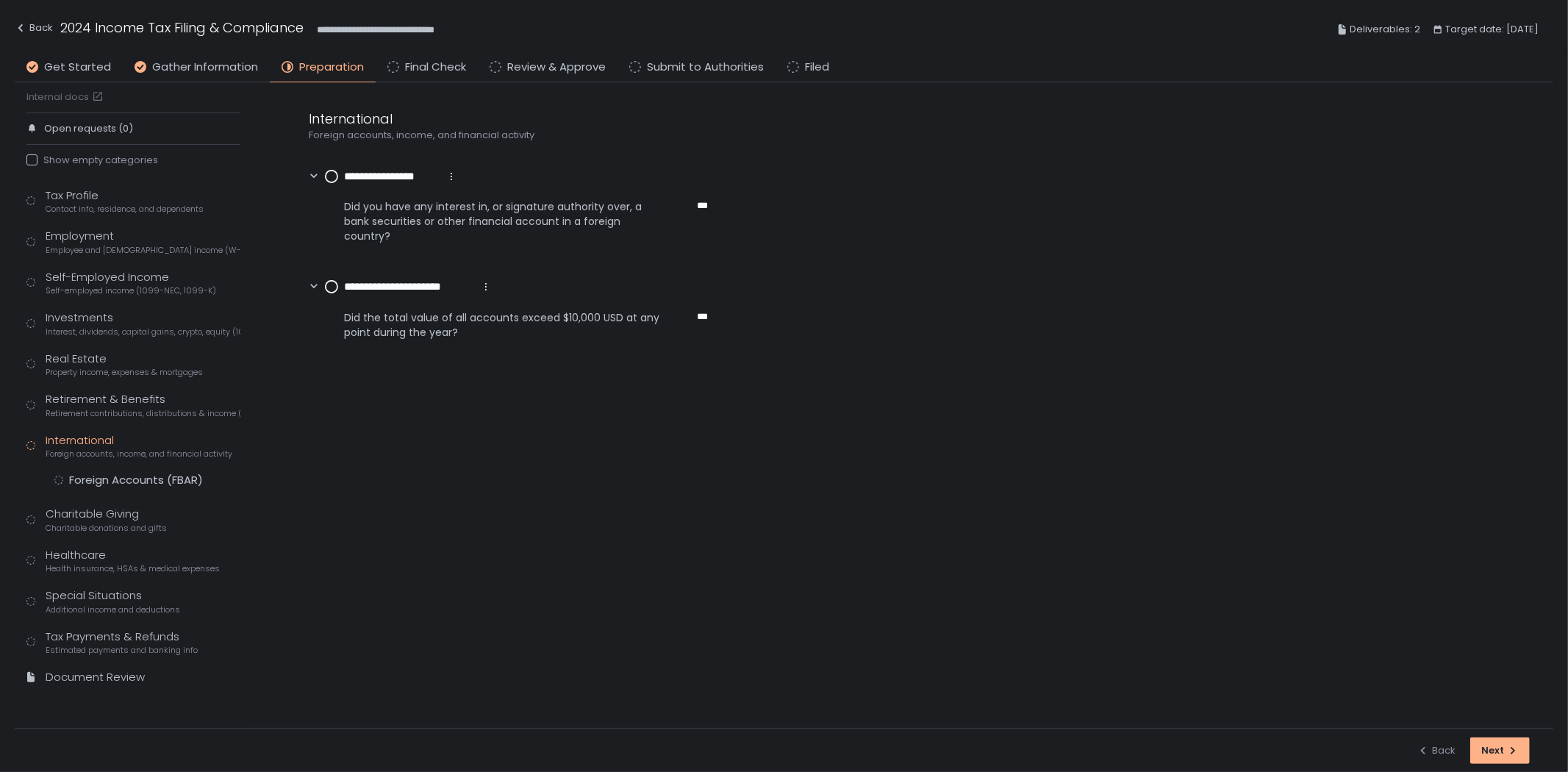
scroll to position [11, 0]
click at [104, 511] on div "Charitable Giving Charitable donations and gifts" at bounding box center [106, 520] width 121 height 28
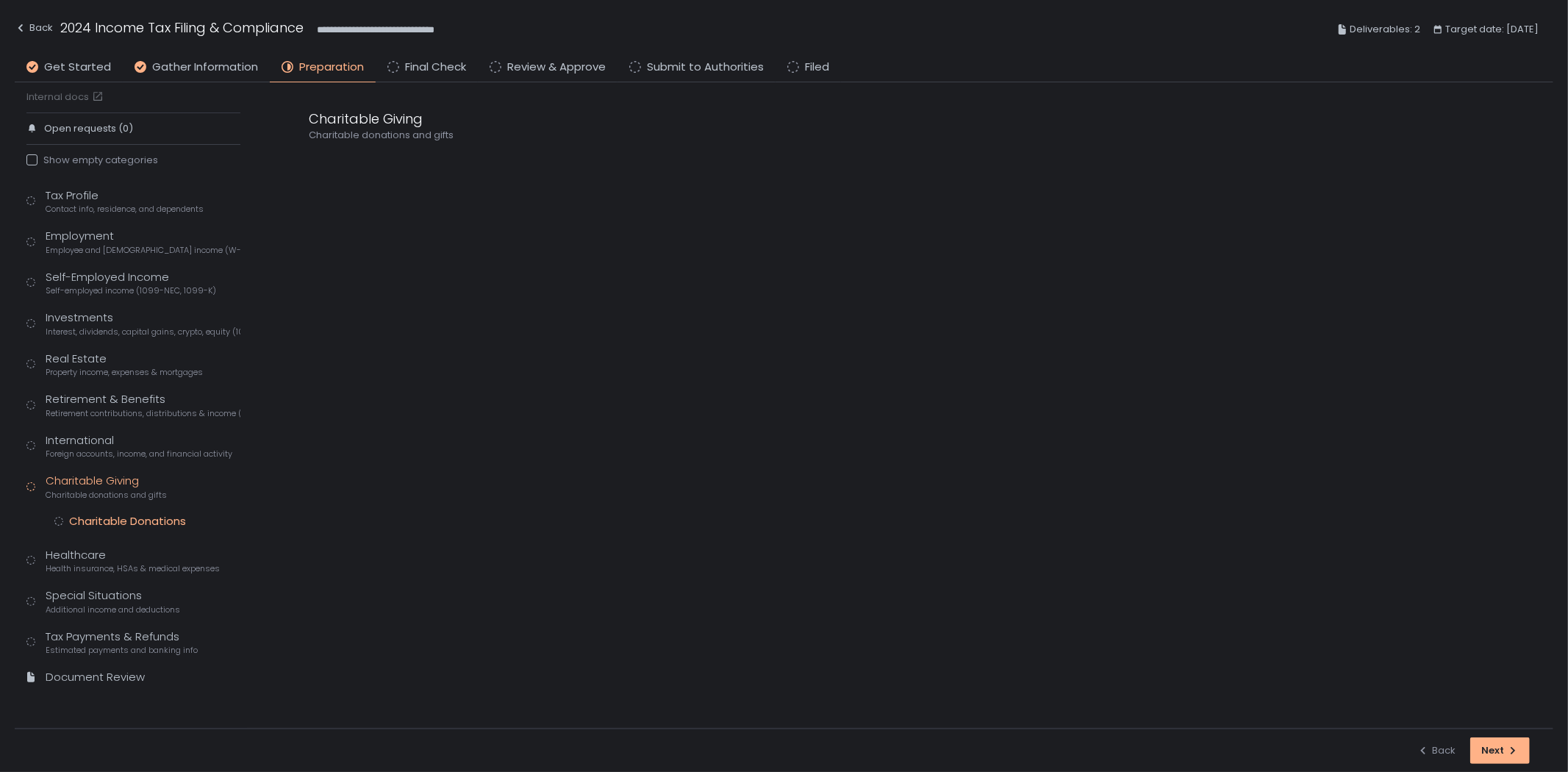
scroll to position [11, 0]
click at [85, 559] on div "Healthcare Health insurance, HSAs & medical expenses" at bounding box center [133, 562] width 174 height 28
click at [112, 559] on div "Health Insurance" at bounding box center [115, 563] width 92 height 15
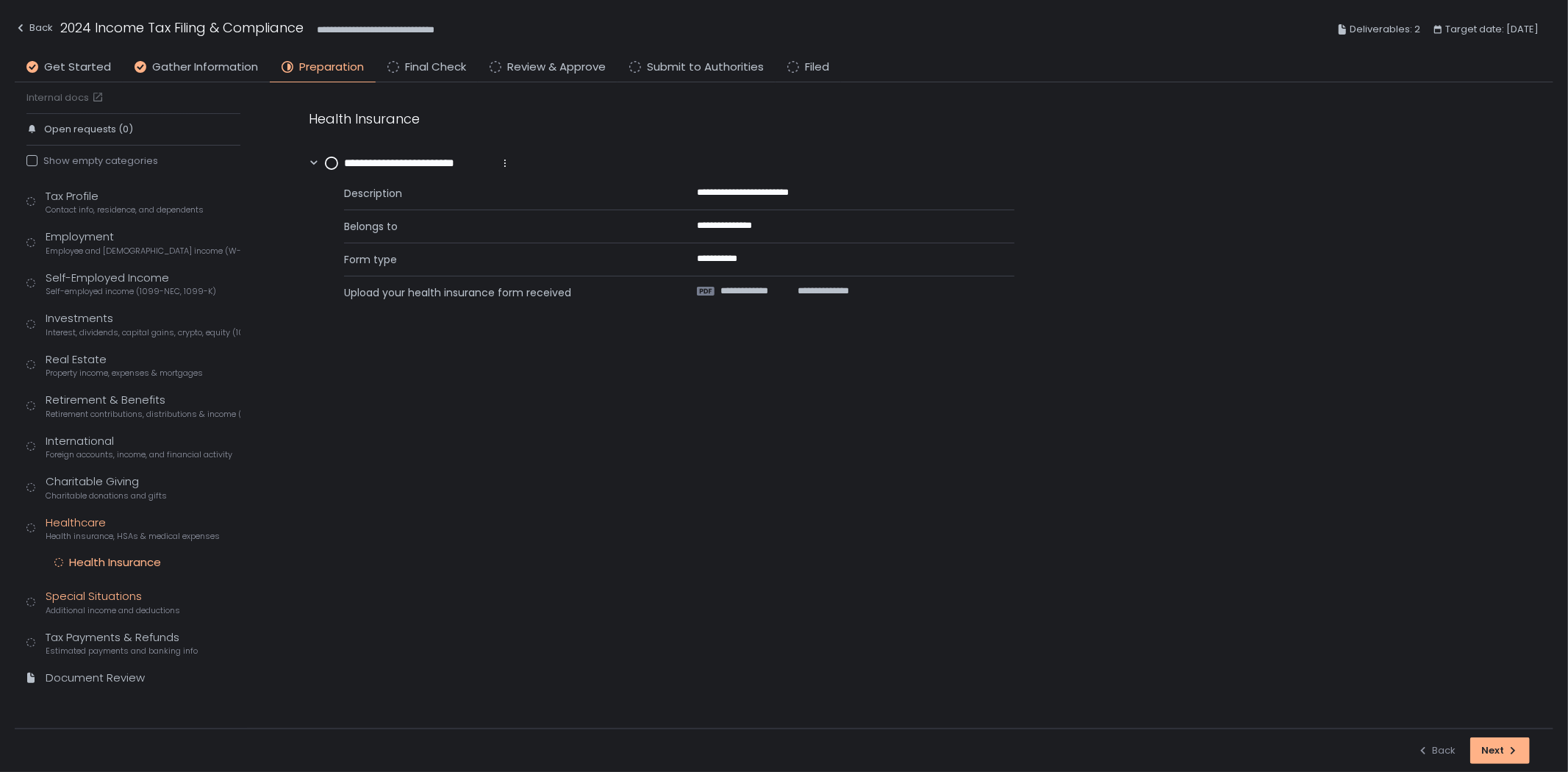
click at [106, 593] on div "Special Situations Additional income and deductions" at bounding box center [112, 602] width 134 height 28
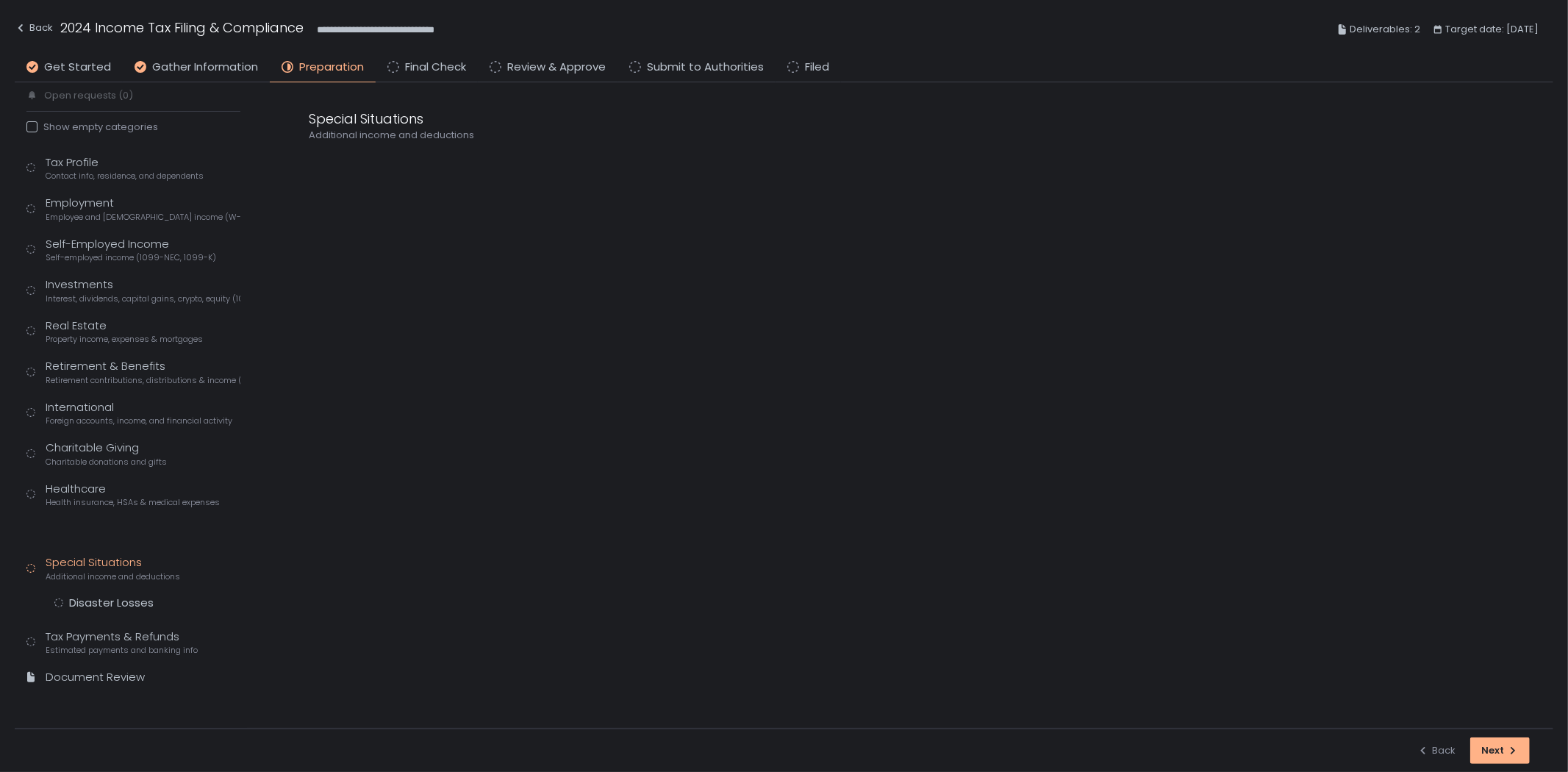
scroll to position [11, 0]
click at [107, 598] on div "Disaster Losses" at bounding box center [112, 603] width 85 height 15
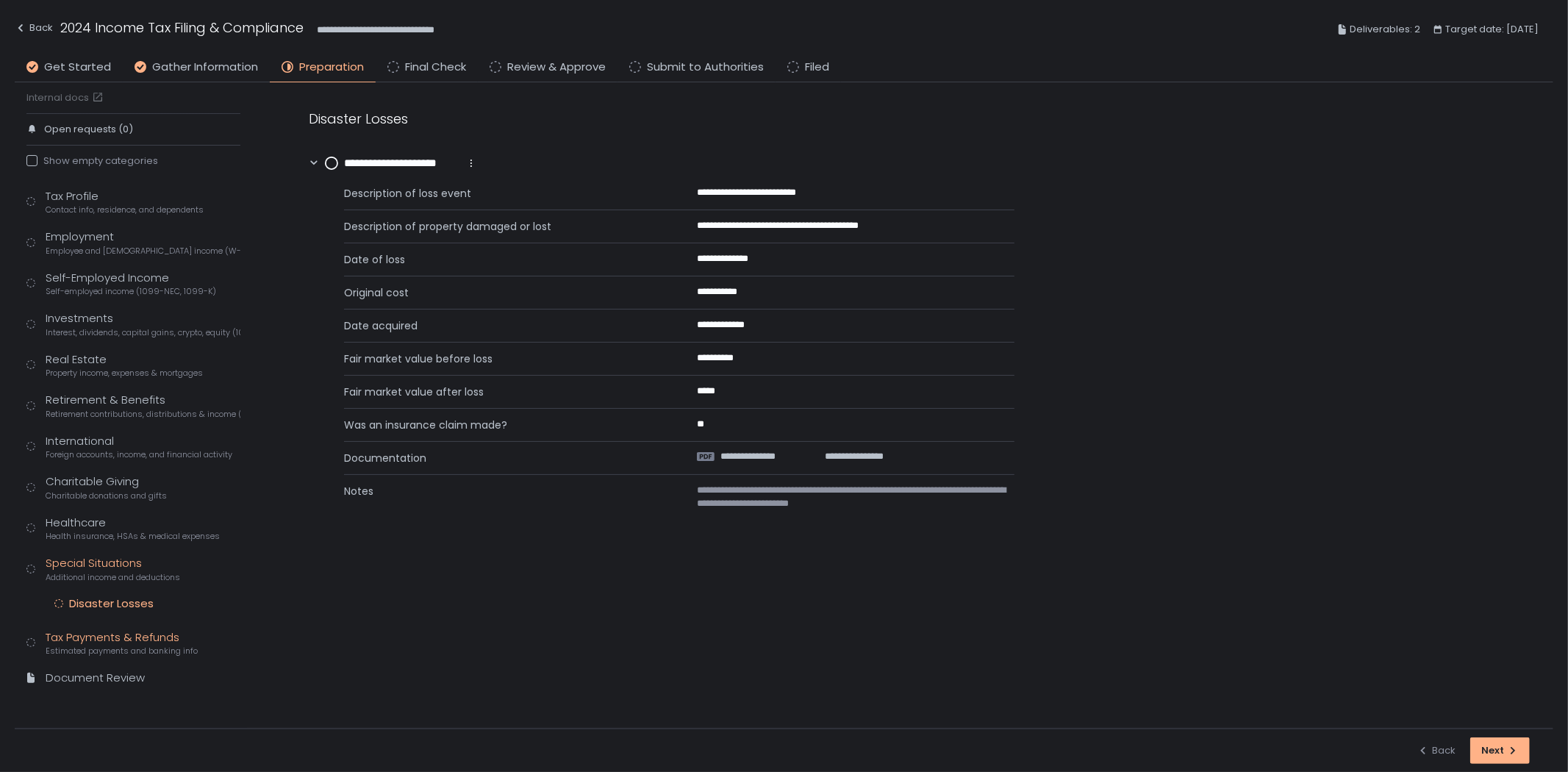
click at [101, 634] on div "Tax Payments & Refunds Estimated payments and banking info" at bounding box center [121, 643] width 152 height 28
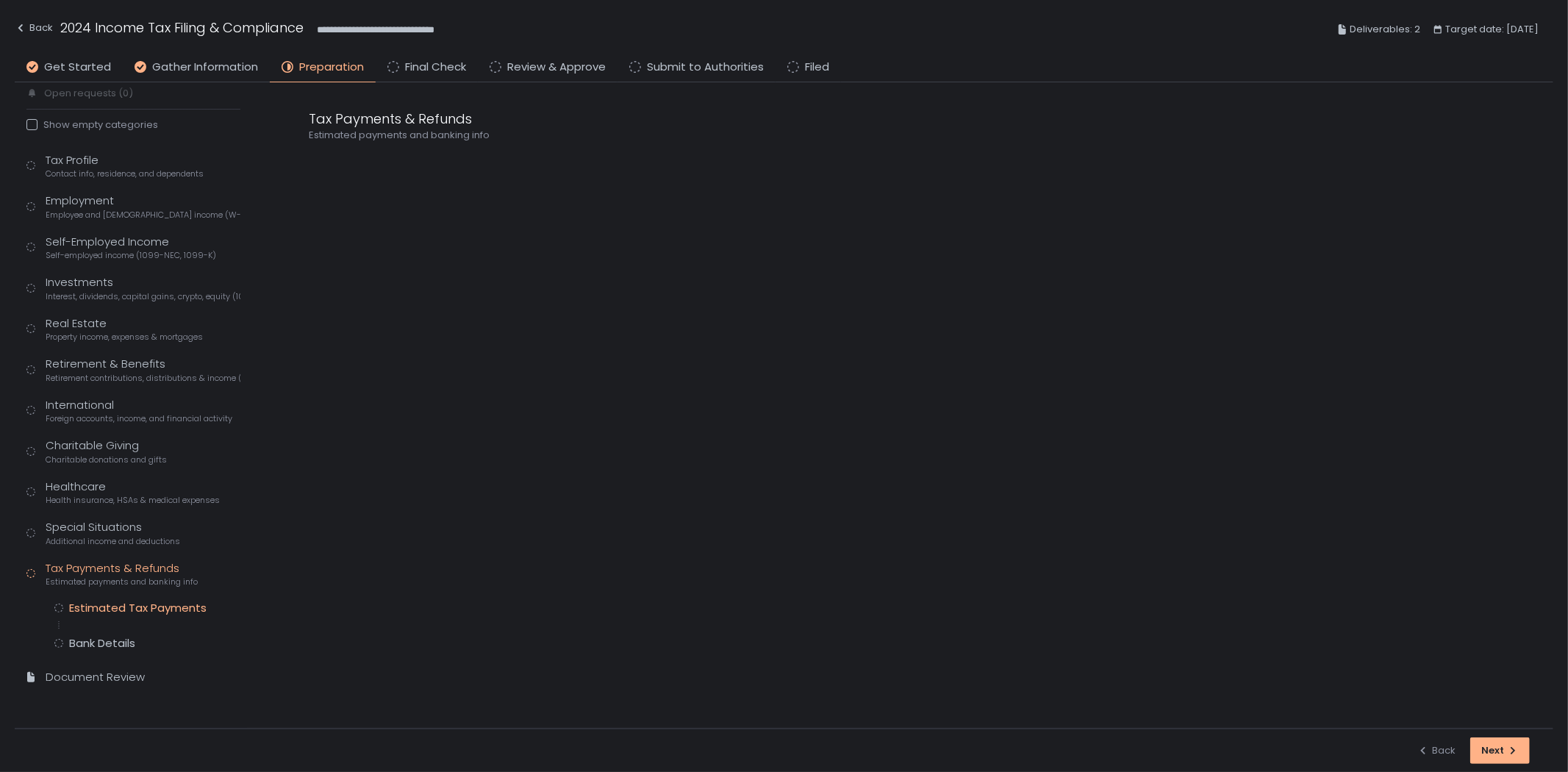
click at [125, 611] on div "Estimated Tax Payments" at bounding box center [138, 608] width 138 height 15
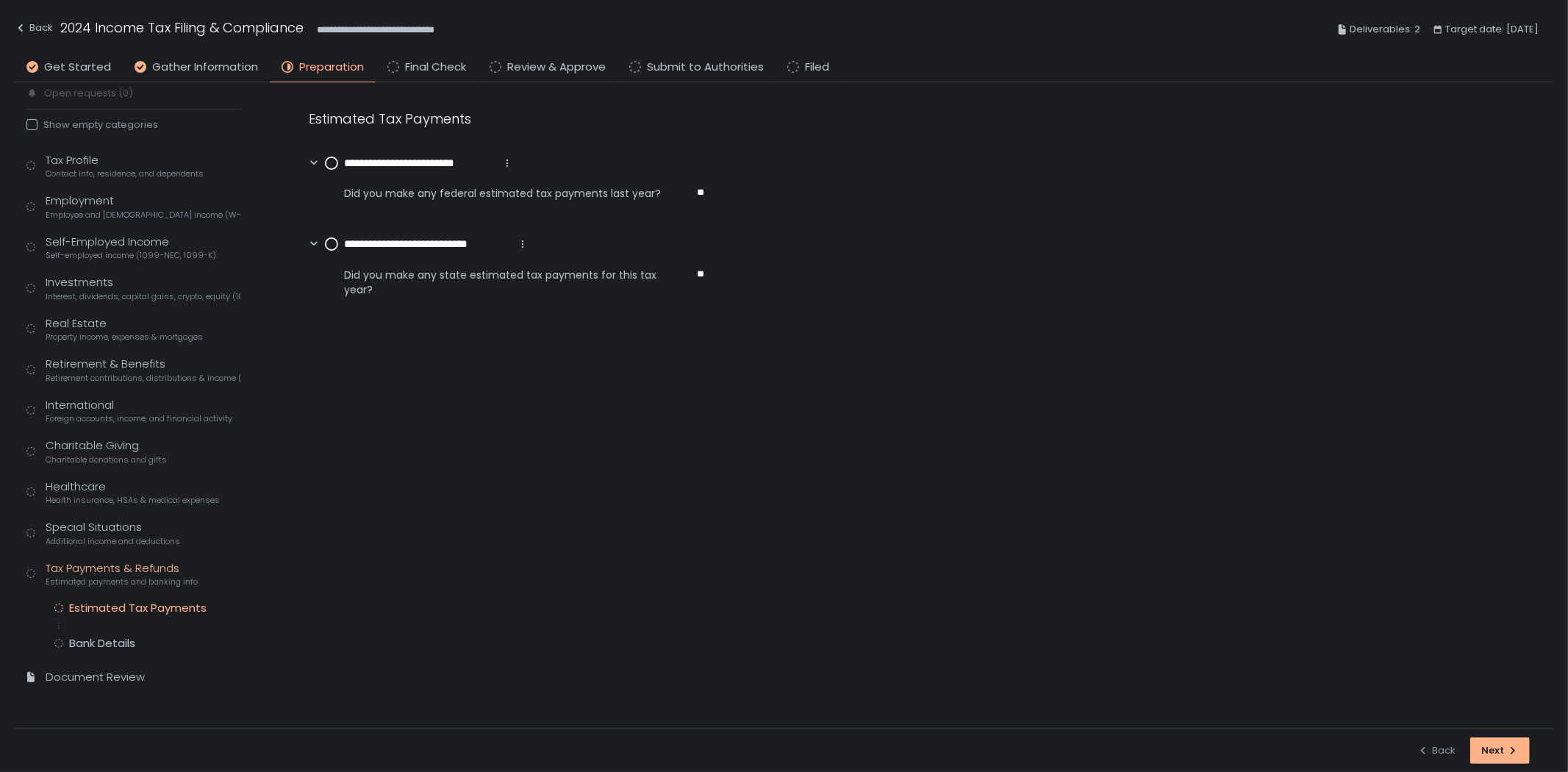
click at [119, 634] on div "Estimated Tax Payments Bank Details" at bounding box center [147, 625] width 186 height 50
click at [115, 634] on div "Estimated Tax Payments Bank Details" at bounding box center [147, 625] width 186 height 50
click at [112, 642] on div "Bank Details" at bounding box center [102, 643] width 66 height 15
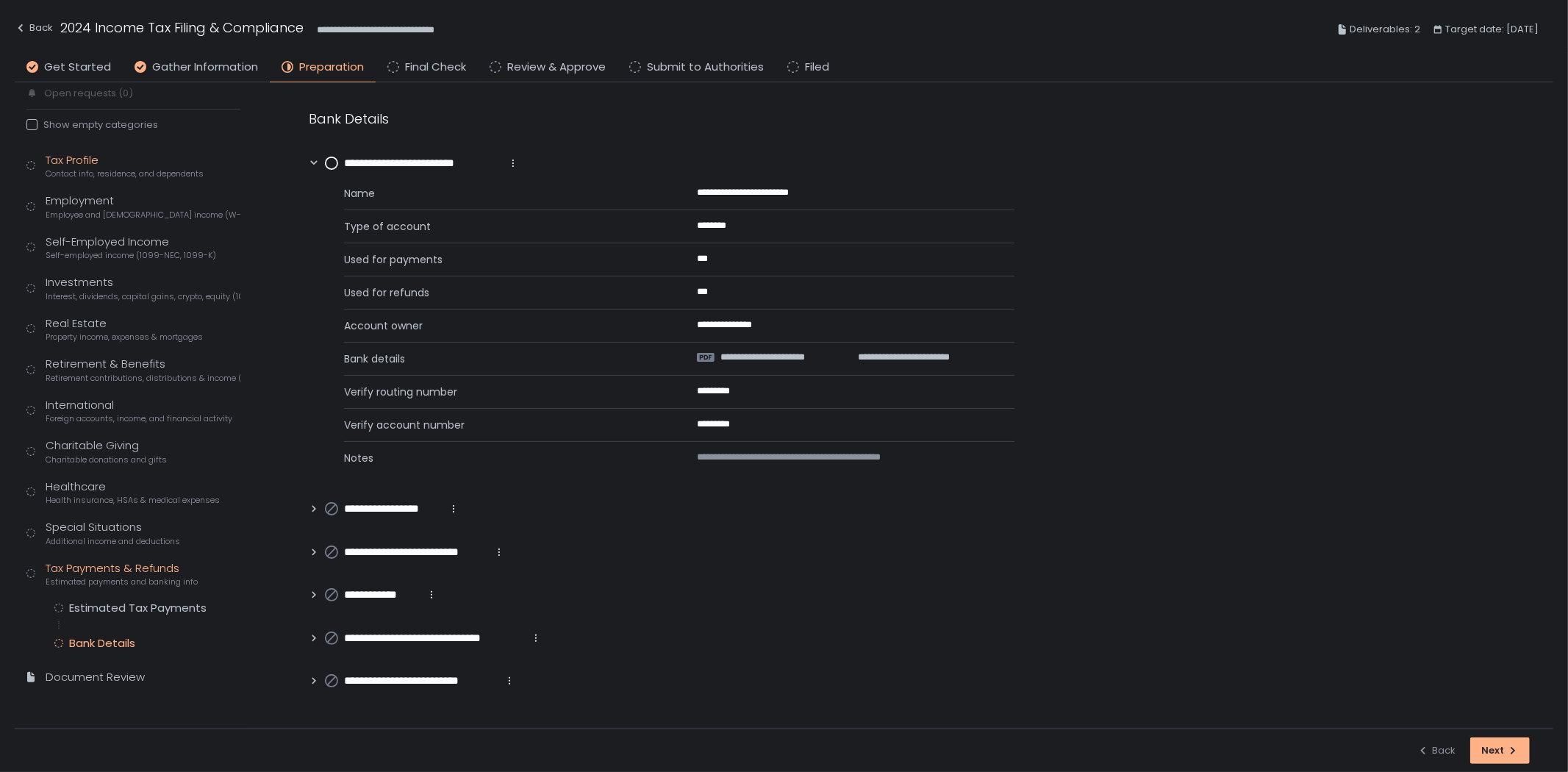
click at [120, 169] on span "Contact info, residence, and dependents" at bounding box center [125, 174] width 158 height 11
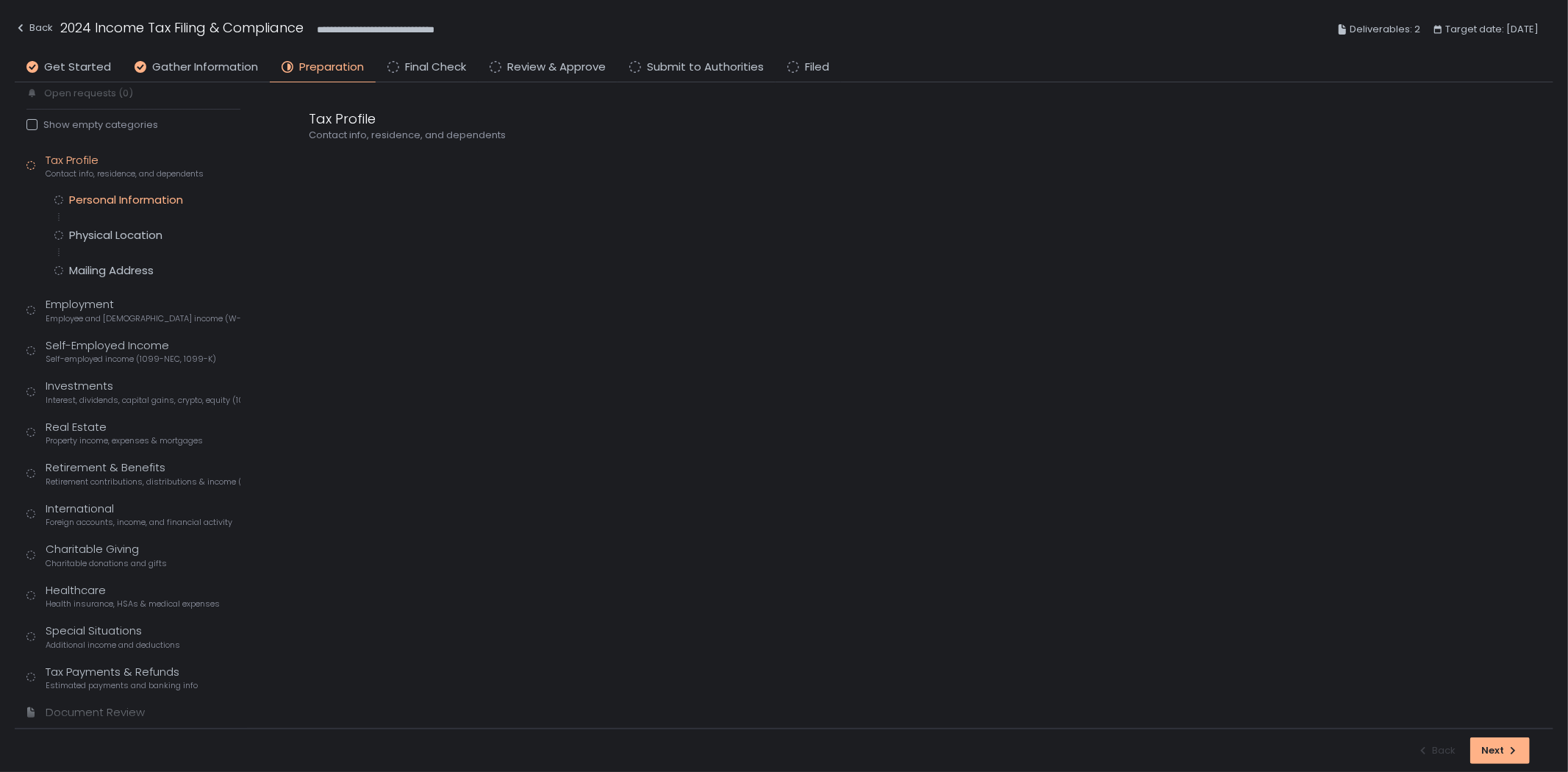
click at [133, 196] on div "Personal Information" at bounding box center [126, 200] width 114 height 15
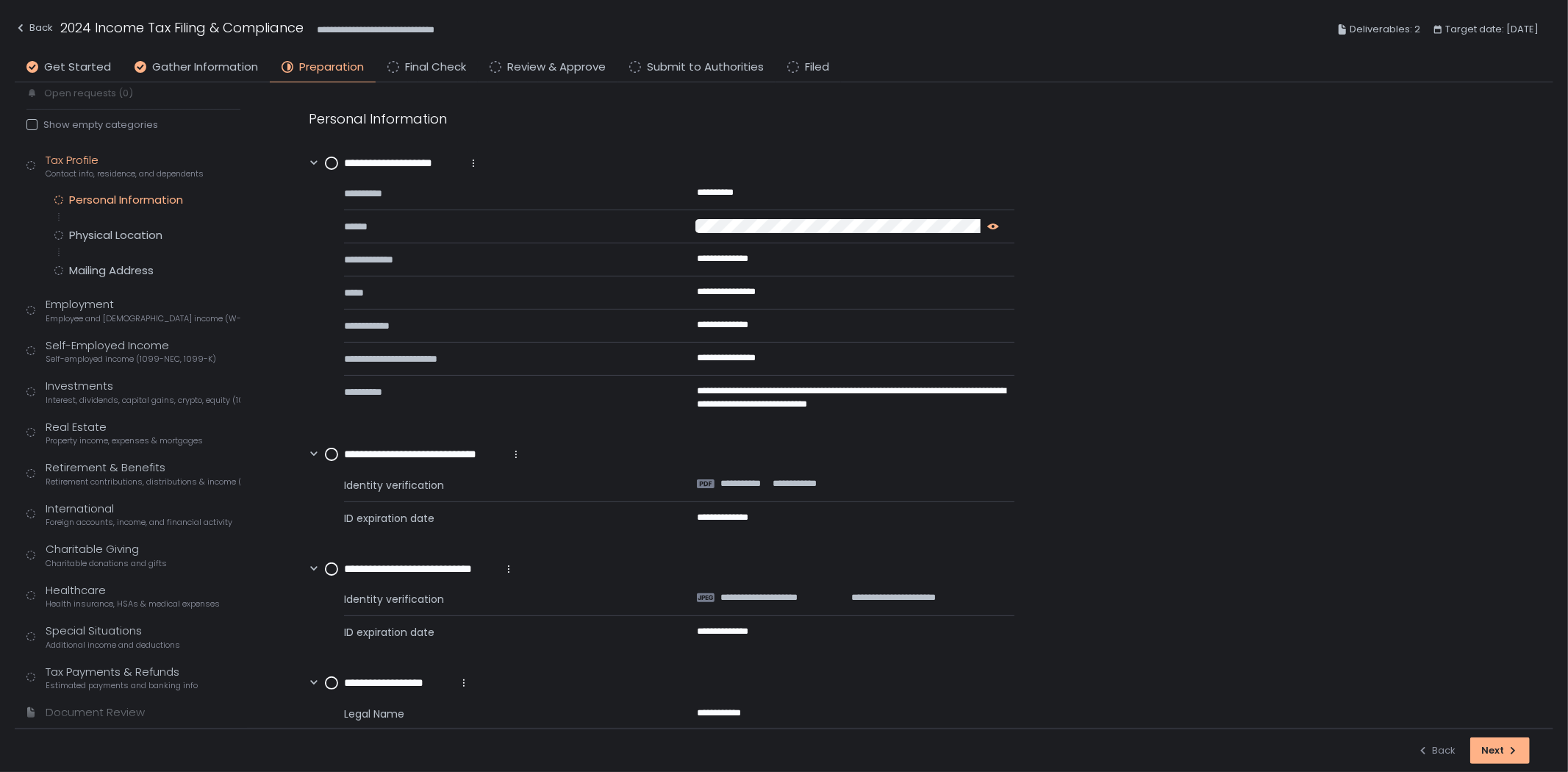
click at [994, 225] on icon "button" at bounding box center [993, 226] width 11 height 11
click at [331, 162] on circle at bounding box center [331, 163] width 11 height 11
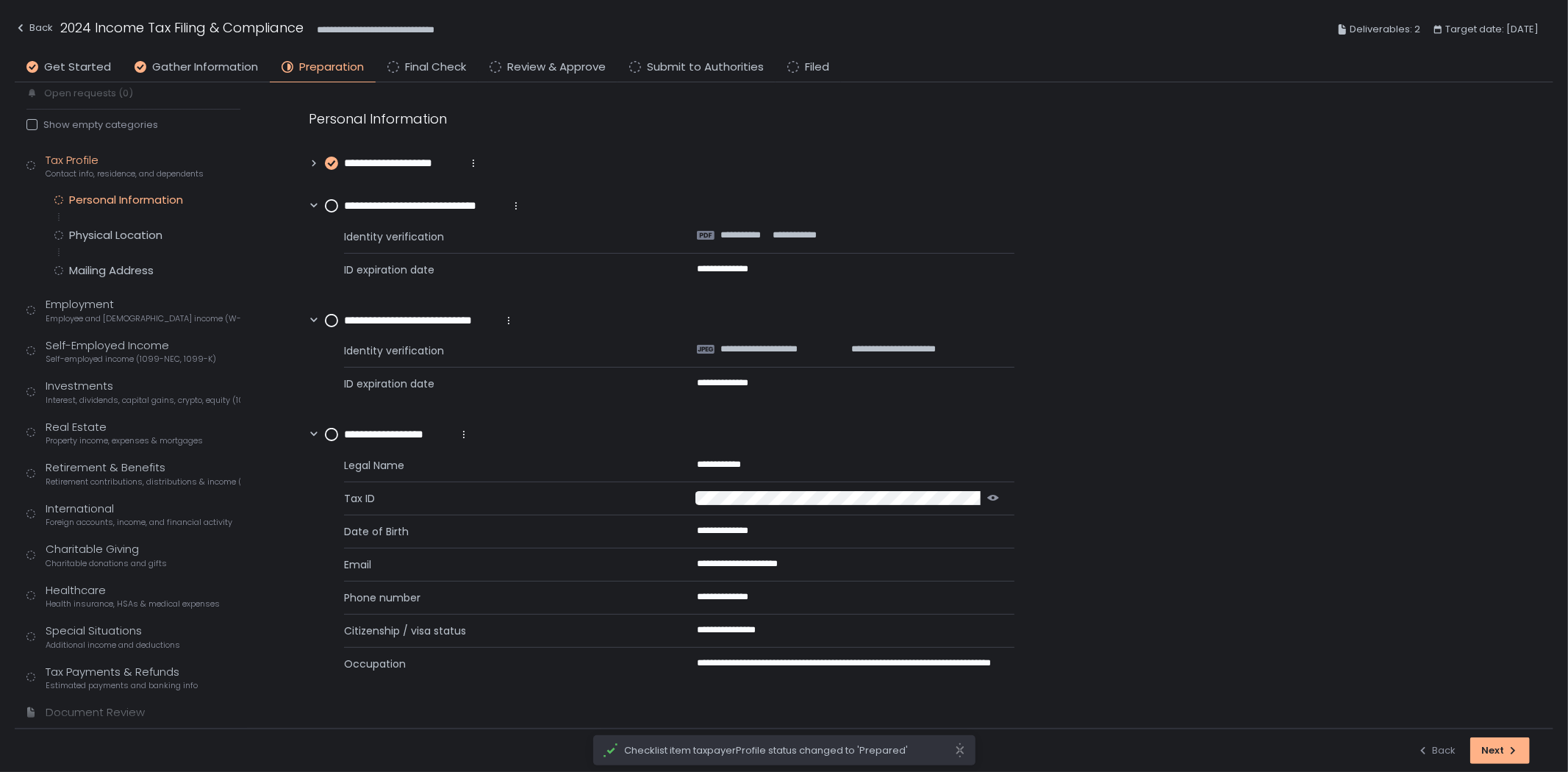
click at [330, 200] on icon at bounding box center [331, 206] width 13 height 13
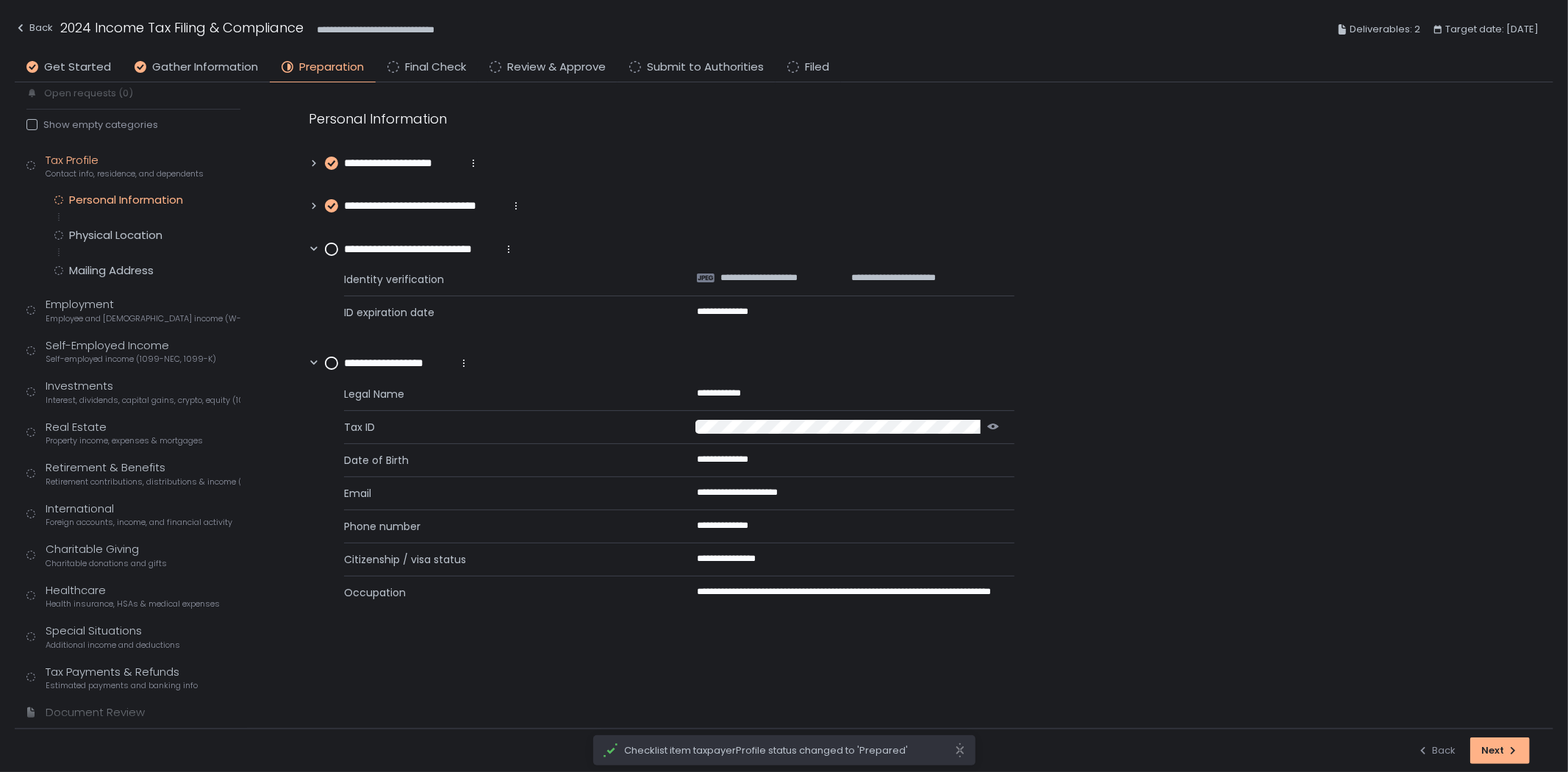
click at [325, 252] on icon at bounding box center [331, 249] width 13 height 13
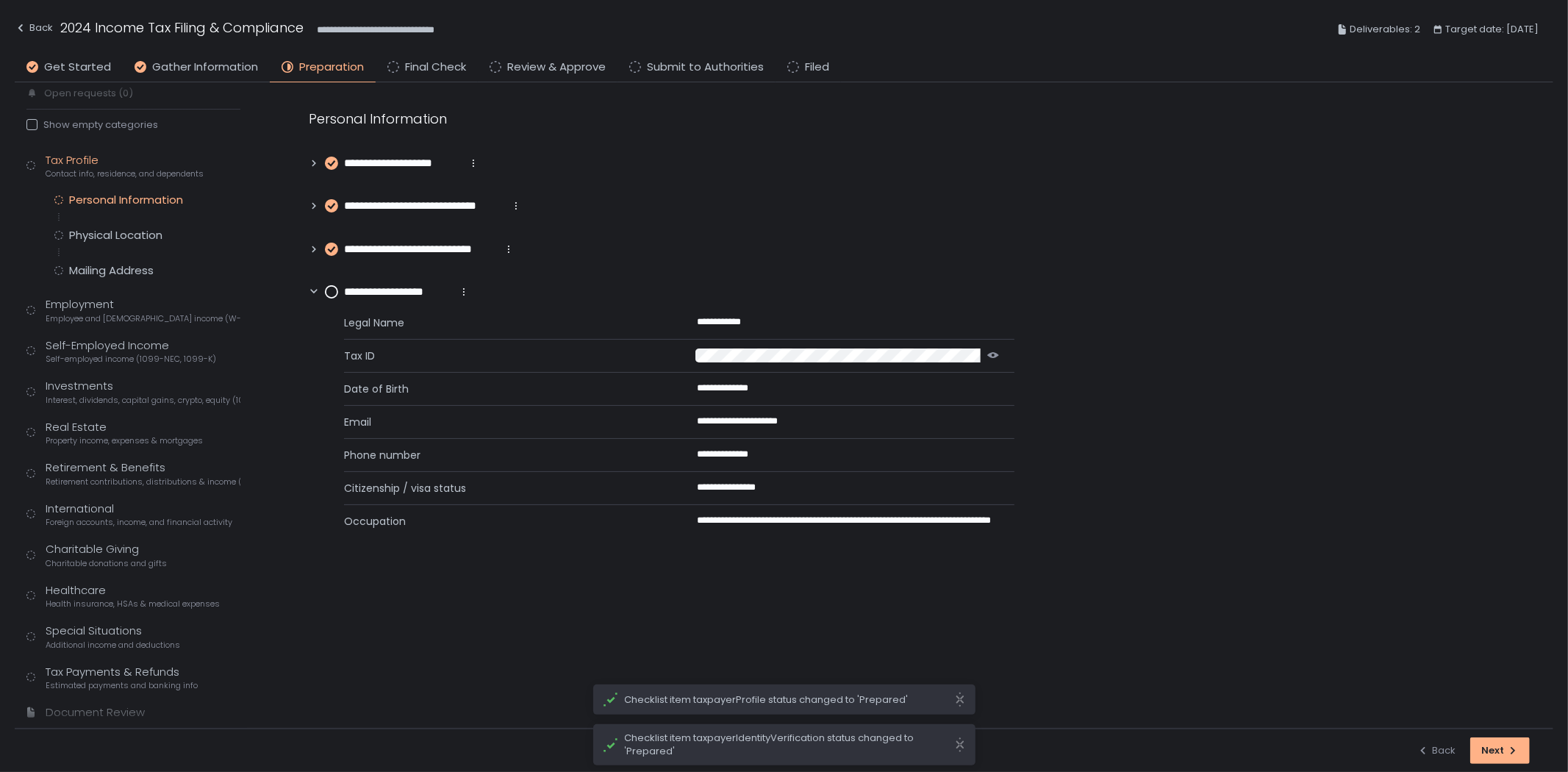
click at [332, 292] on circle at bounding box center [331, 292] width 11 height 11
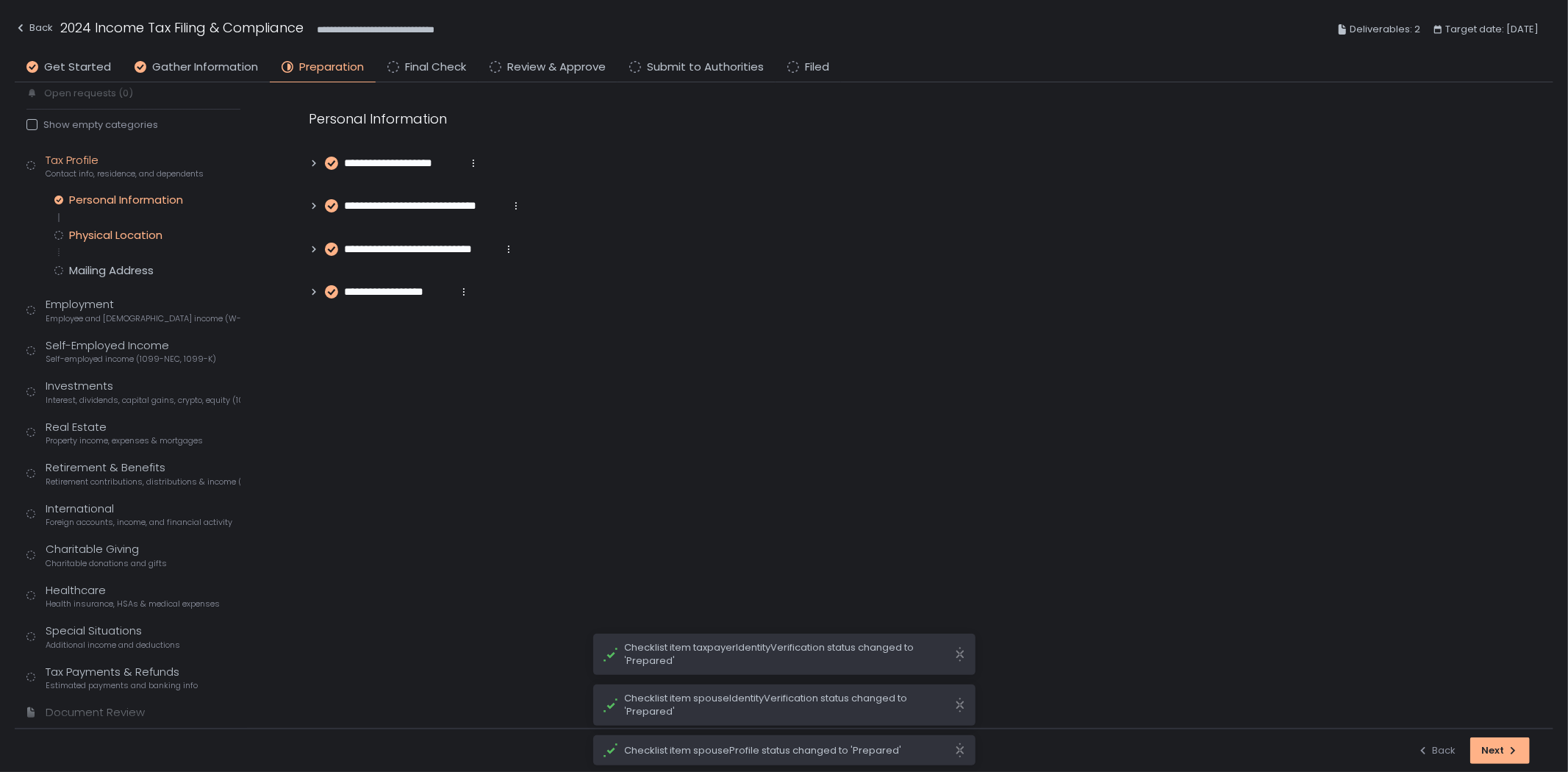
click at [120, 229] on div "Physical Location" at bounding box center [116, 235] width 94 height 15
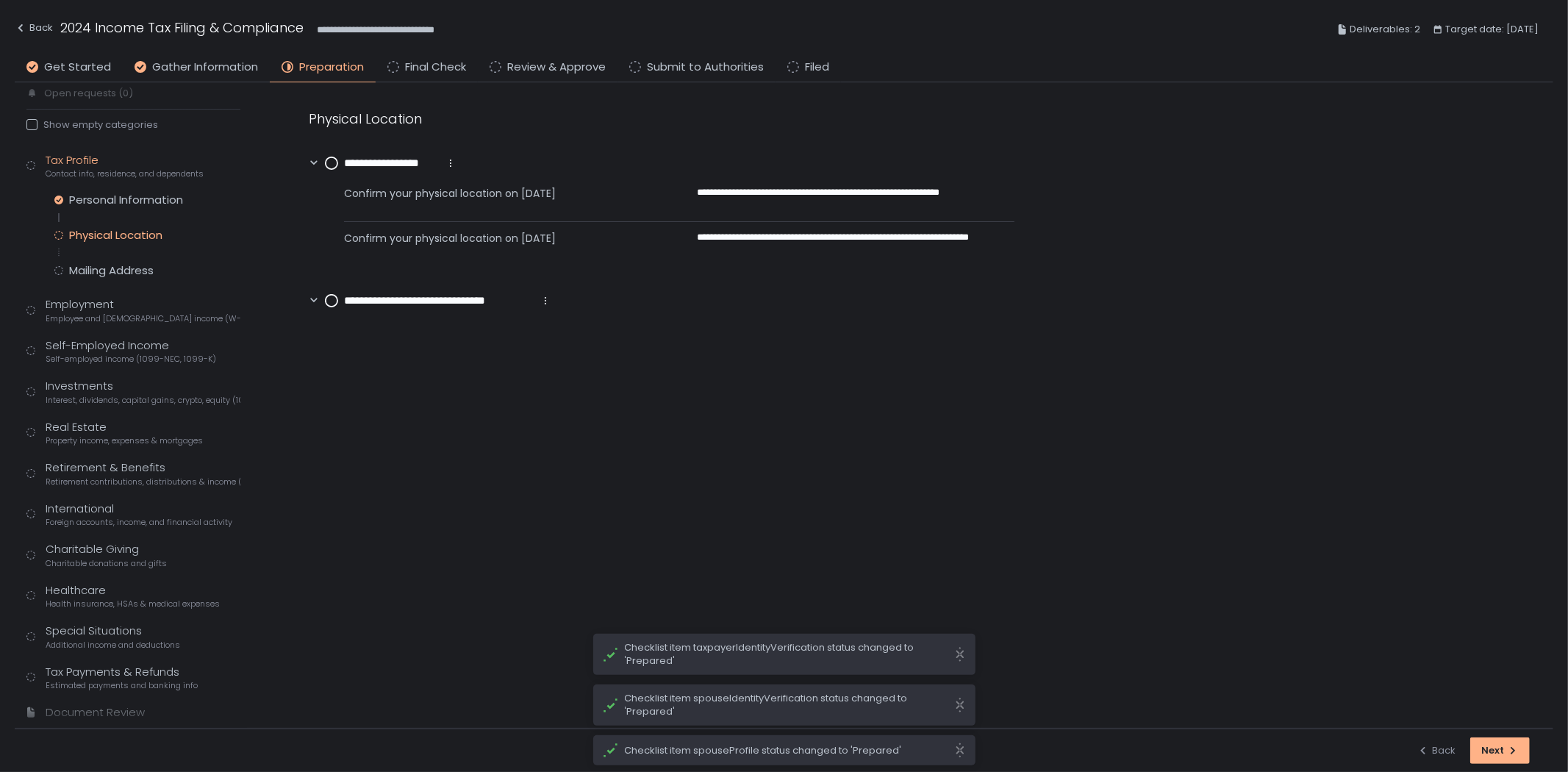
click at [341, 160] on div "**********" at bounding box center [391, 164] width 132 height 17
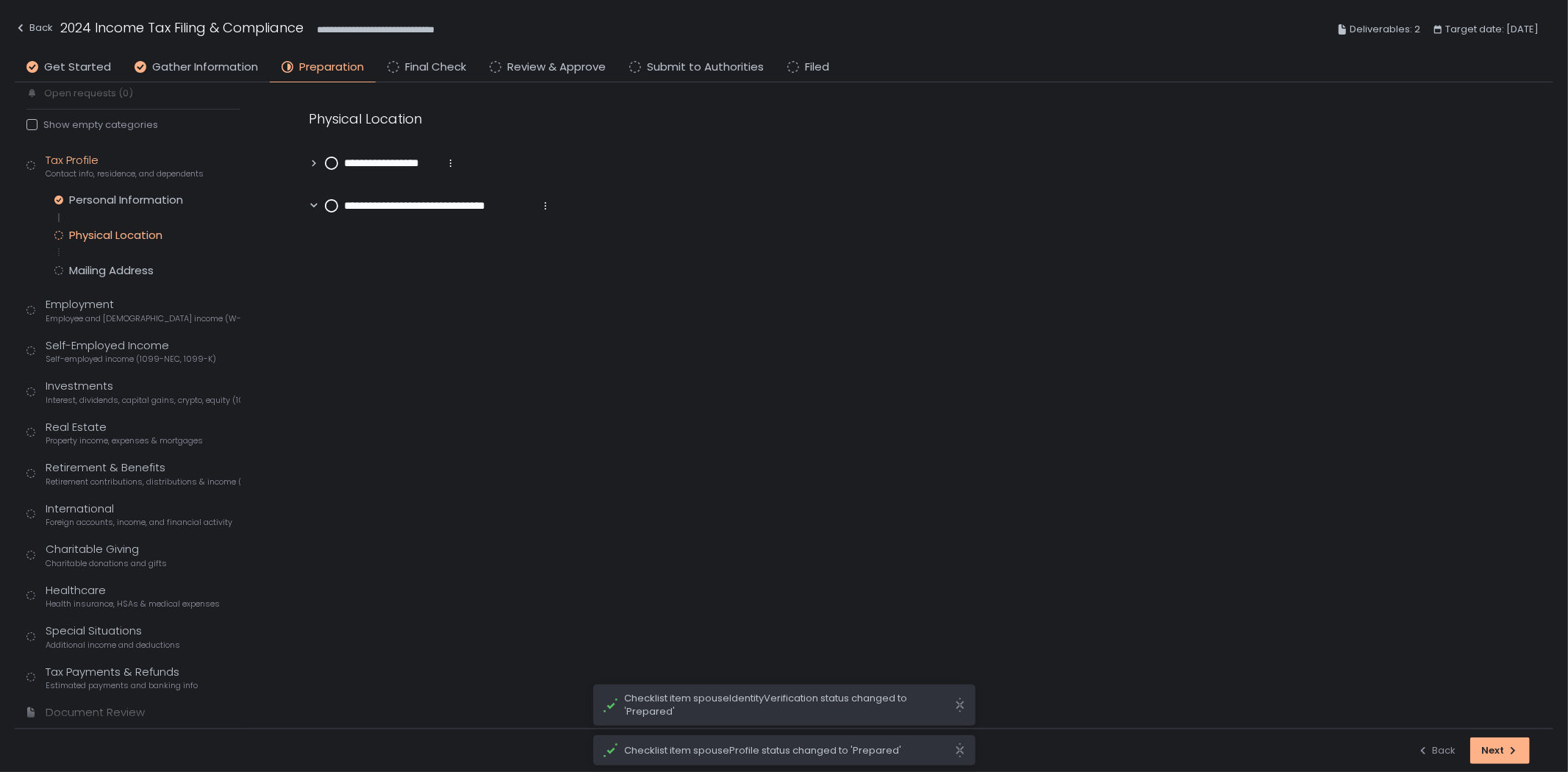
click at [327, 208] on circle at bounding box center [331, 206] width 11 height 11
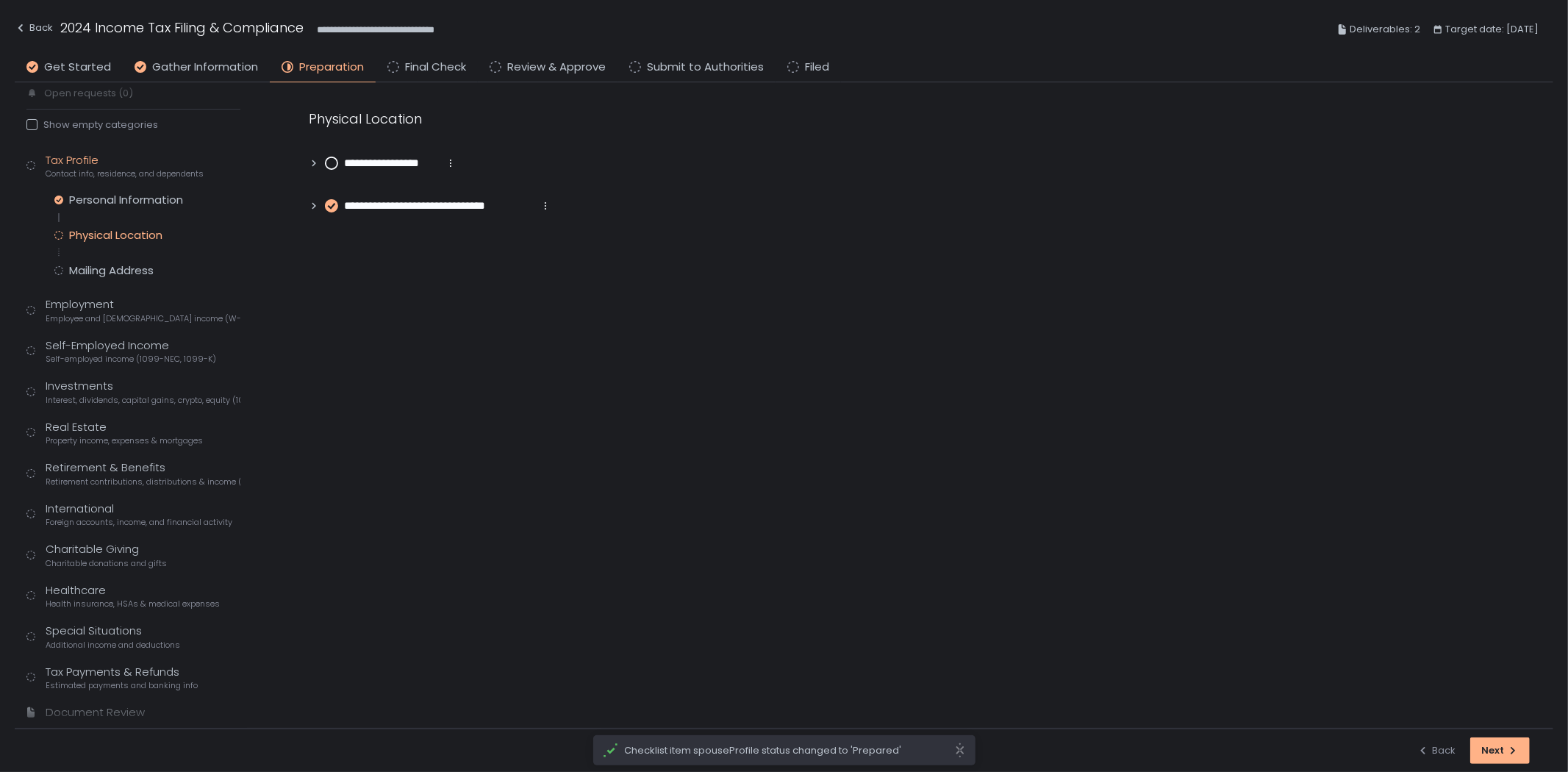
click at [325, 165] on icon at bounding box center [331, 163] width 13 height 13
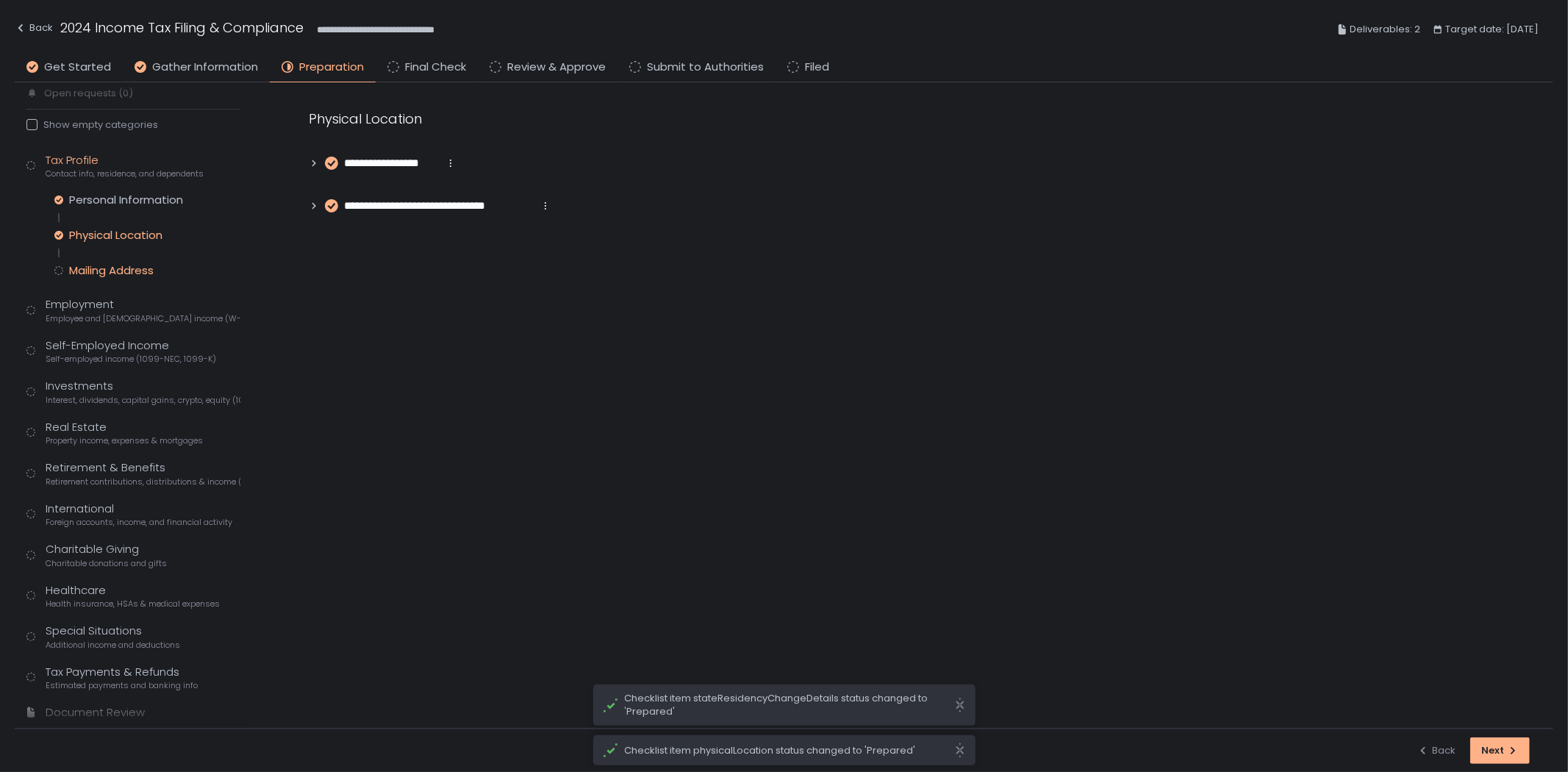
click at [135, 267] on div "Mailing Address" at bounding box center [112, 270] width 85 height 15
click at [335, 150] on div "**********" at bounding box center [661, 160] width 706 height 102
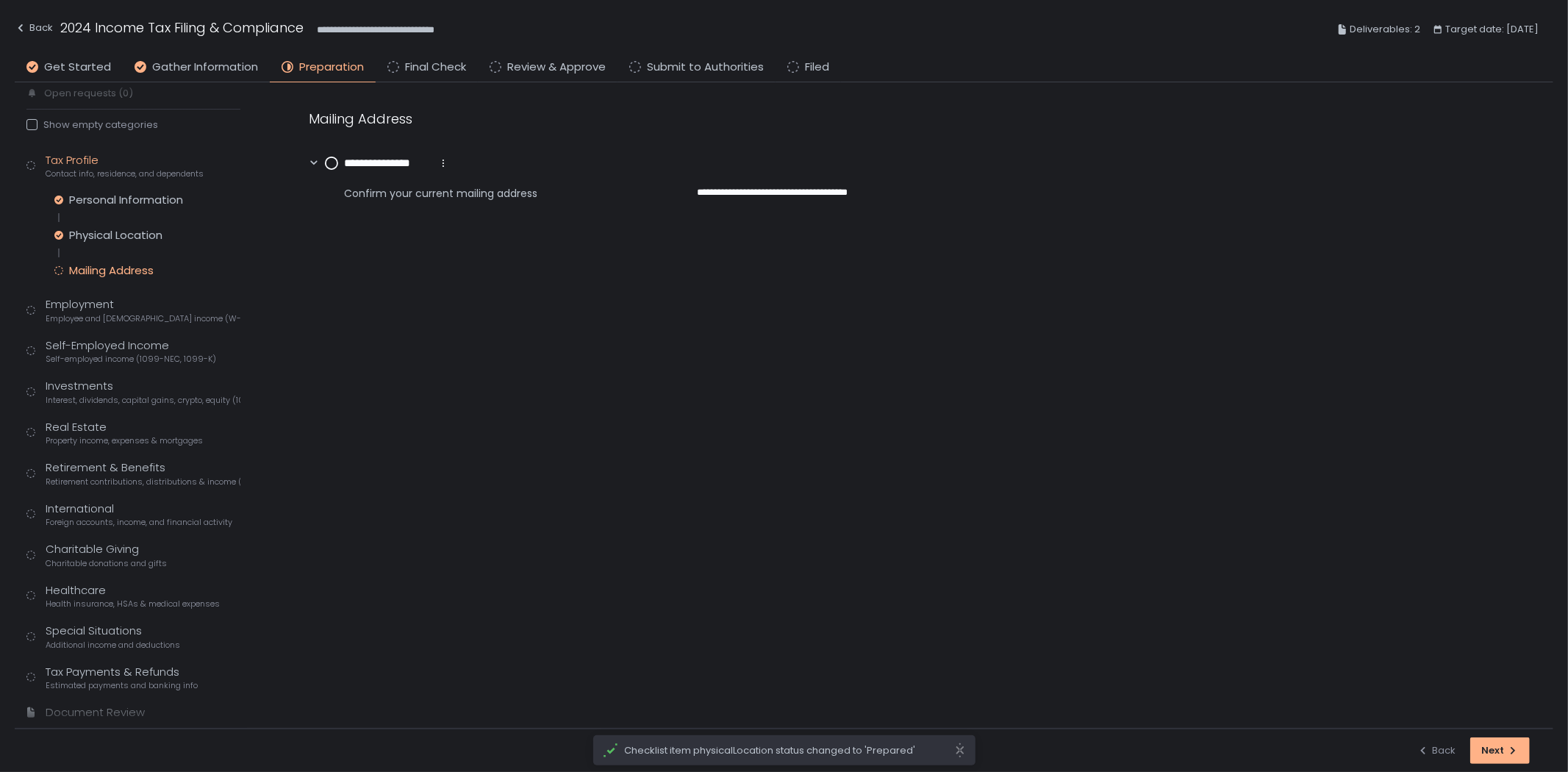
click at [331, 163] on circle at bounding box center [331, 163] width 11 height 11
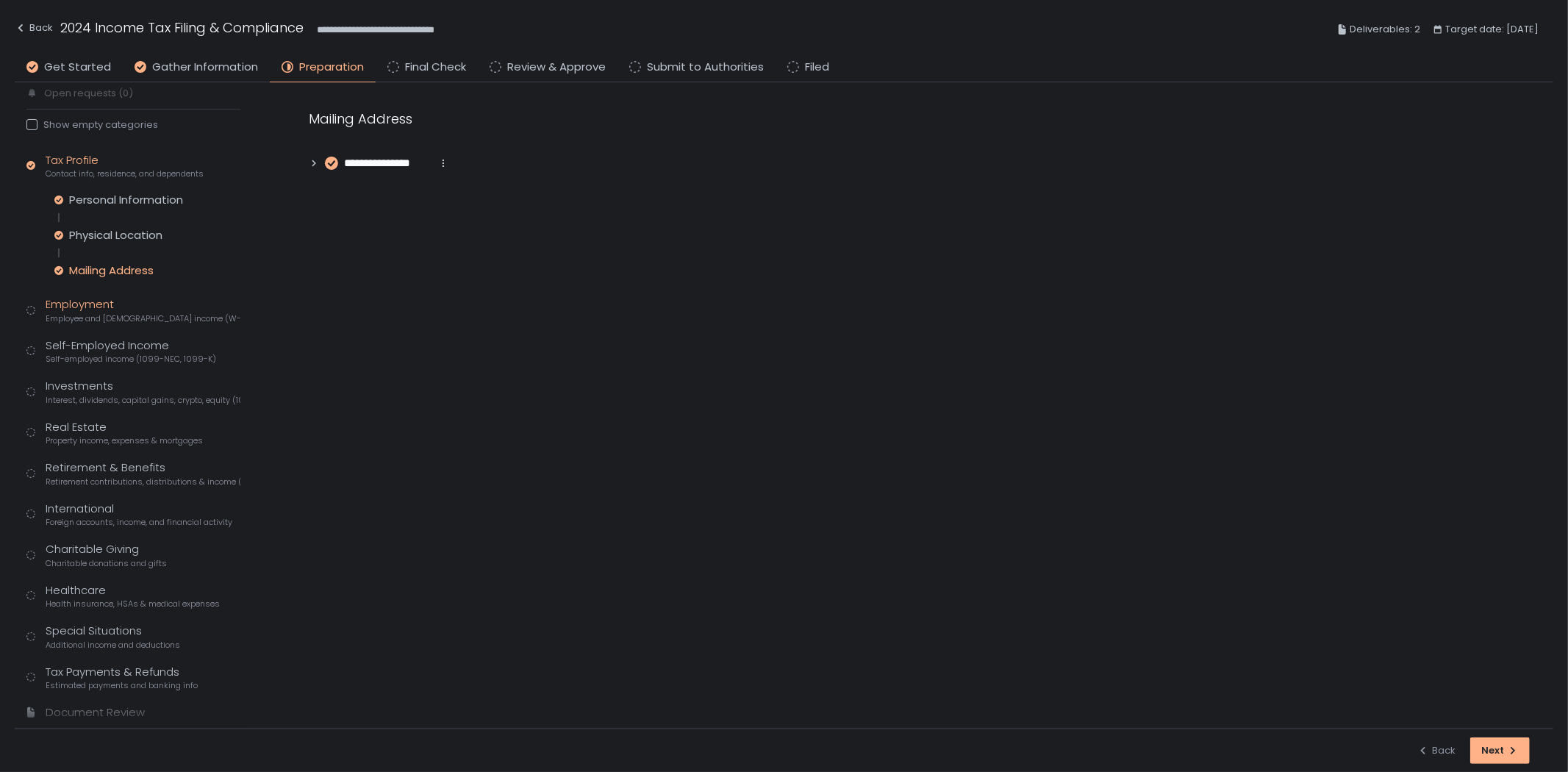
click at [134, 309] on div "Employment Employee and [DEMOGRAPHIC_DATA] income (W-2s)" at bounding box center [142, 310] width 195 height 28
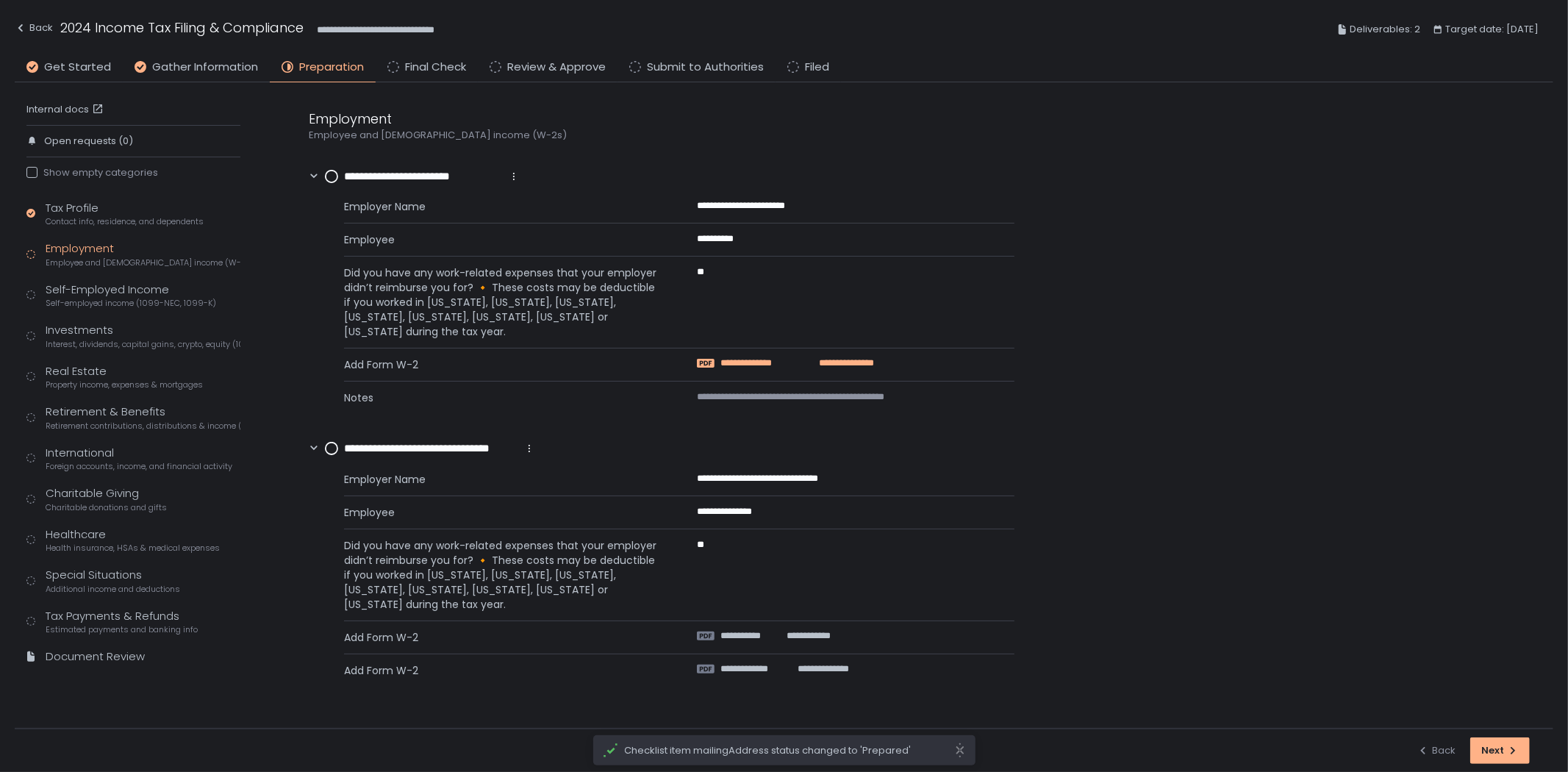
click at [774, 364] on span "**********" at bounding box center [762, 363] width 83 height 13
